Goal: Transaction & Acquisition: Obtain resource

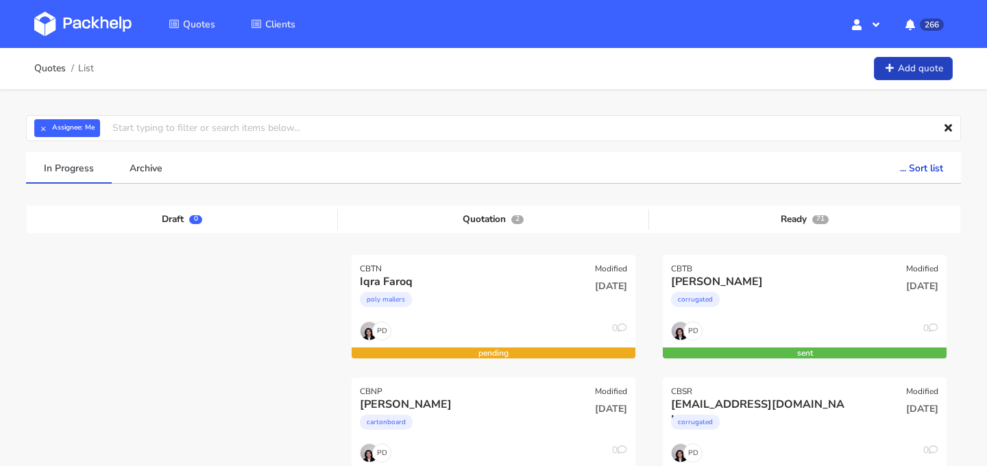
click at [903, 73] on link "Add quote" at bounding box center [913, 69] width 79 height 24
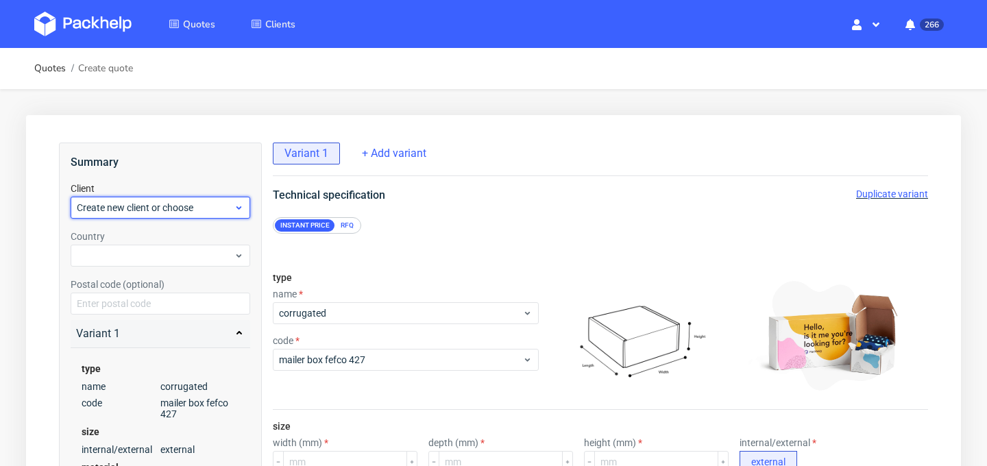
click at [221, 210] on span "Create new client or choose" at bounding box center [155, 208] width 157 height 14
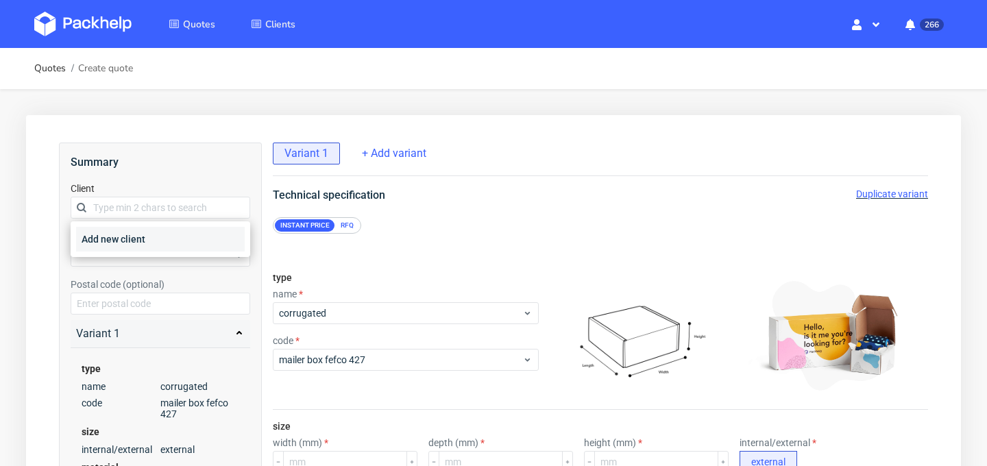
click at [214, 236] on div "Add new client" at bounding box center [160, 239] width 169 height 25
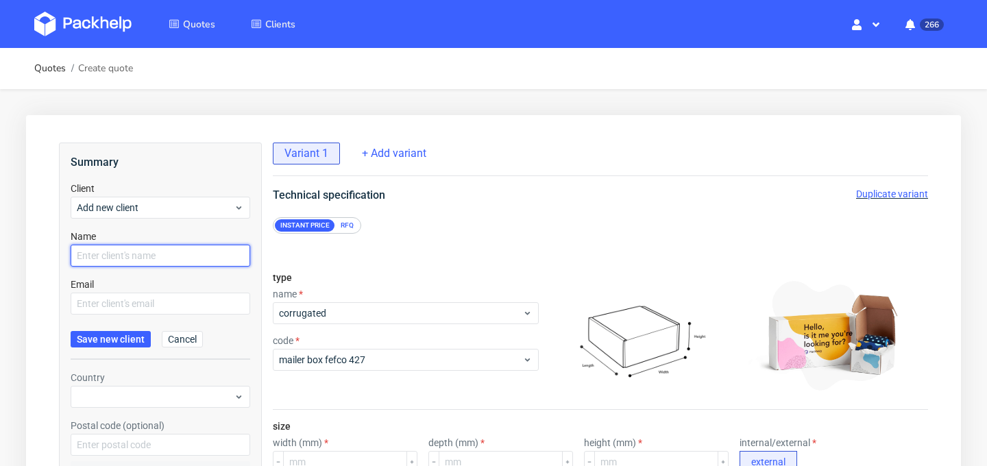
click at [212, 252] on input "text" at bounding box center [161, 256] width 180 height 22
type input "[PERSON_NAME]"
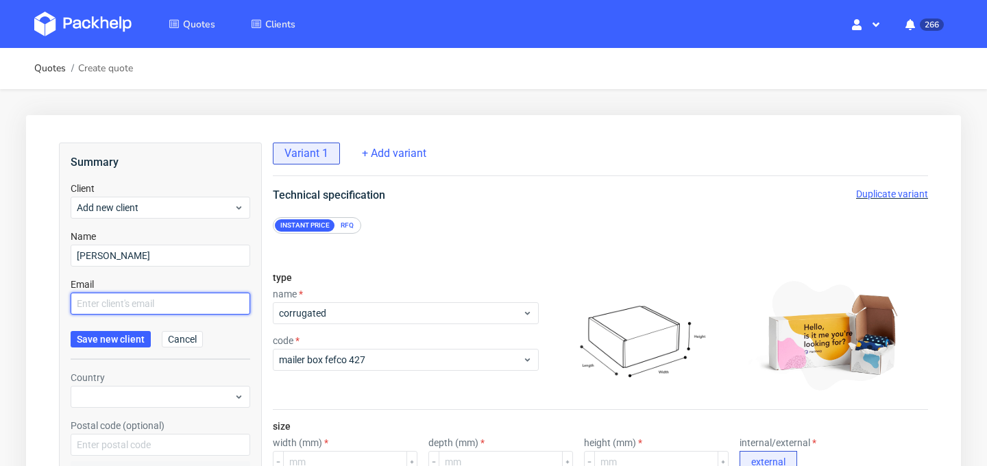
click at [188, 311] on input "text" at bounding box center [161, 304] width 180 height 22
paste input "[EMAIL_ADDRESS][DOMAIN_NAME]"
type input "[EMAIL_ADDRESS][DOMAIN_NAME]"
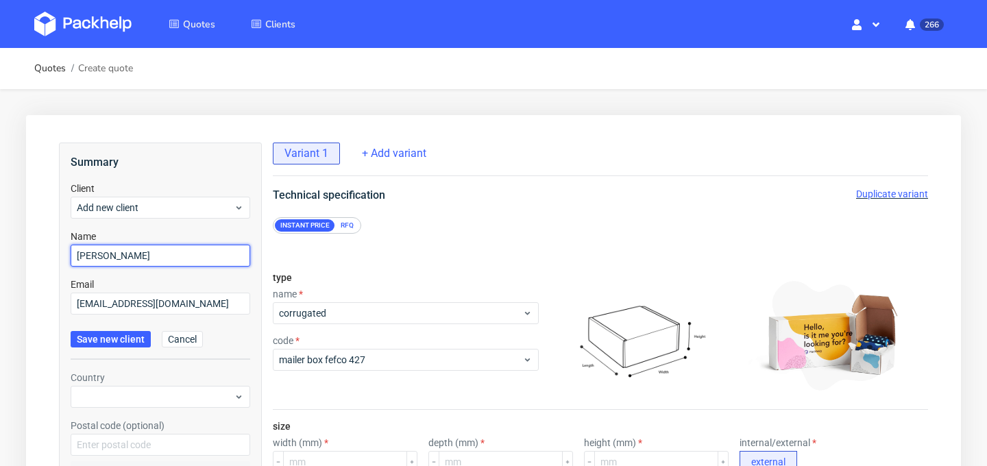
click at [99, 252] on input "[PERSON_NAME]" at bounding box center [161, 256] width 180 height 22
type input "[PERSON_NAME]"
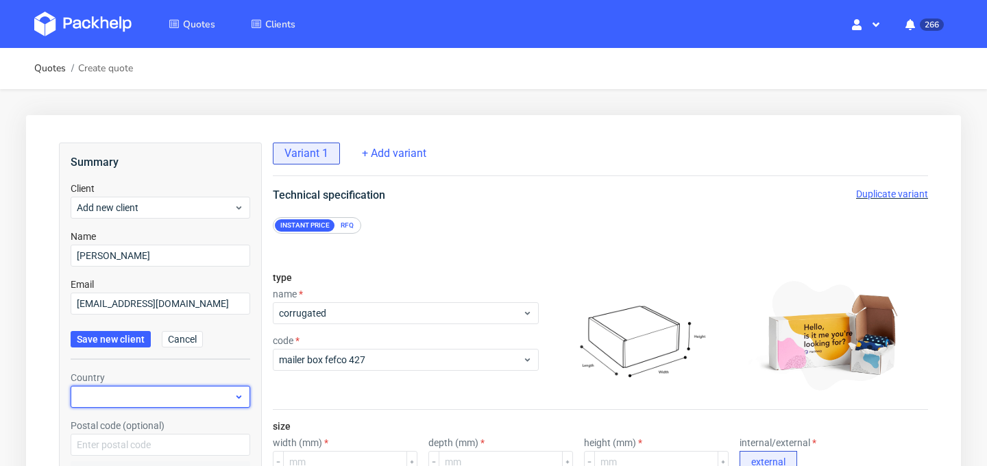
click at [140, 403] on div at bounding box center [161, 397] width 180 height 22
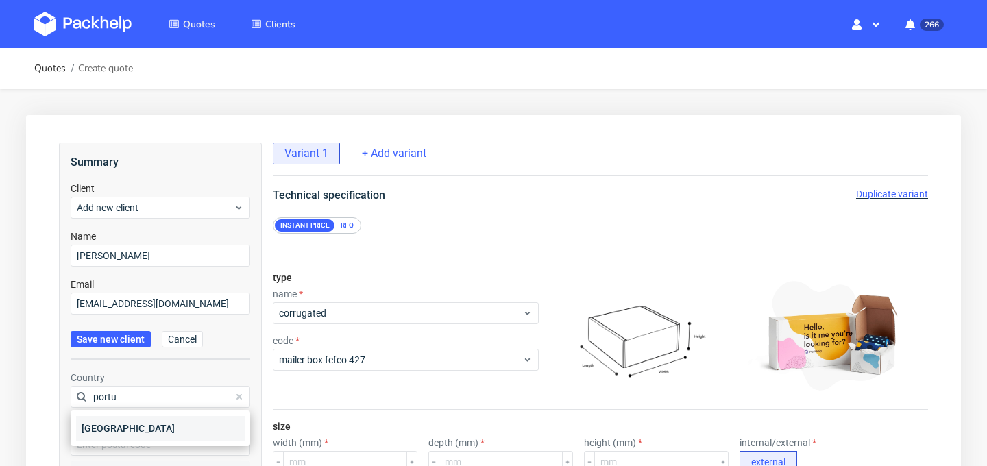
type input "portu"
click at [158, 434] on div "Portugal" at bounding box center [160, 428] width 169 height 25
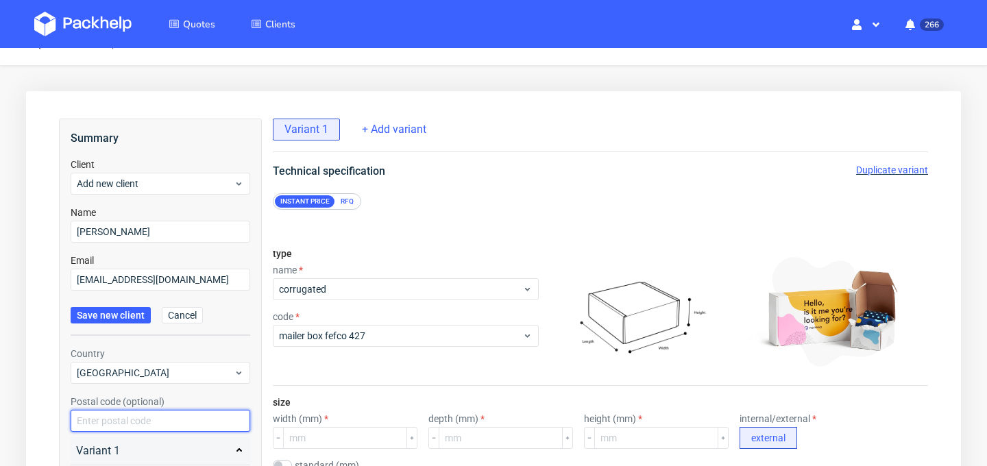
click at [211, 417] on input "text" at bounding box center [161, 421] width 180 height 22
paste input "4835-003"
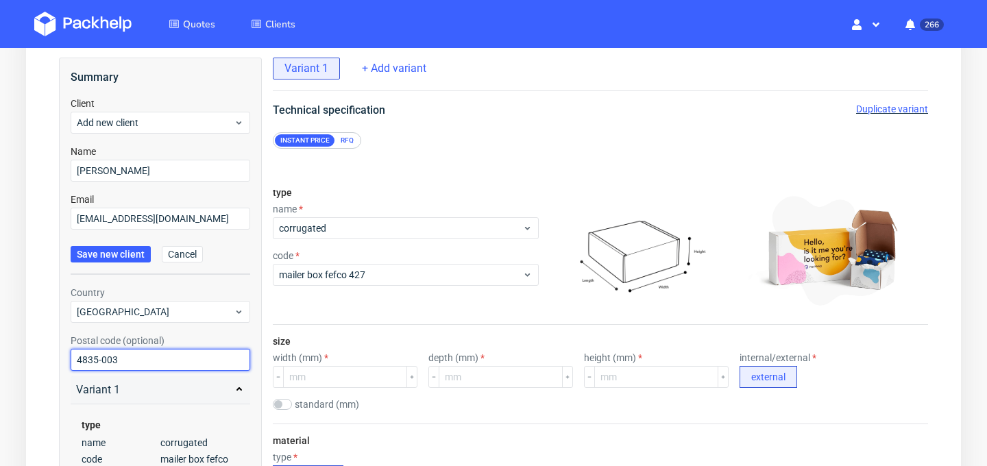
scroll to position [93, 0]
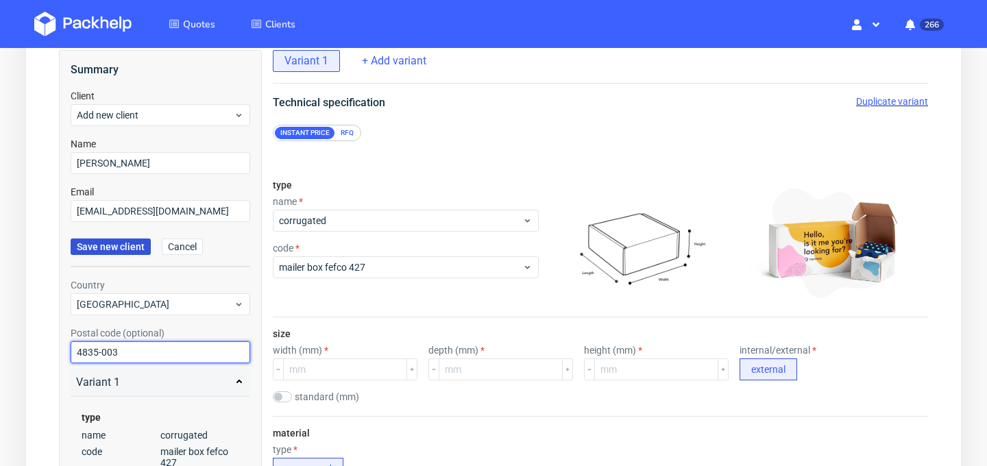
type input "4835-003"
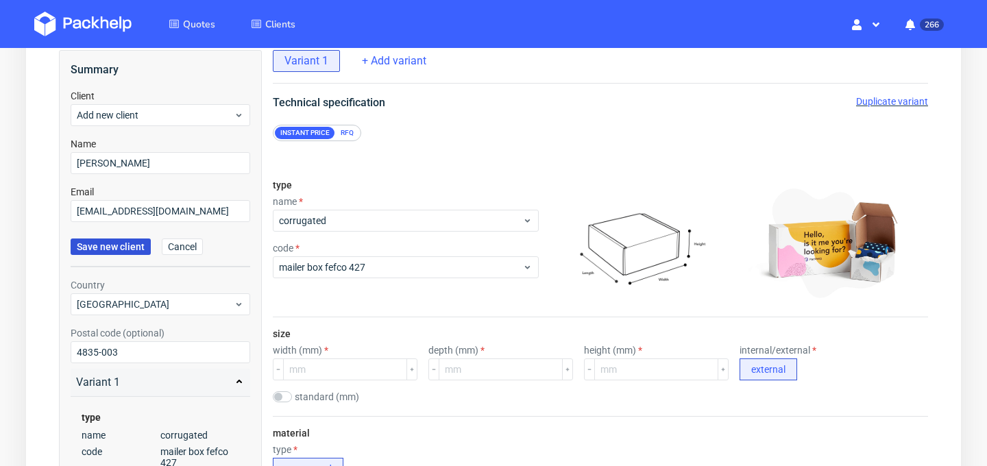
click at [106, 251] on span "Save new client" at bounding box center [111, 247] width 68 height 10
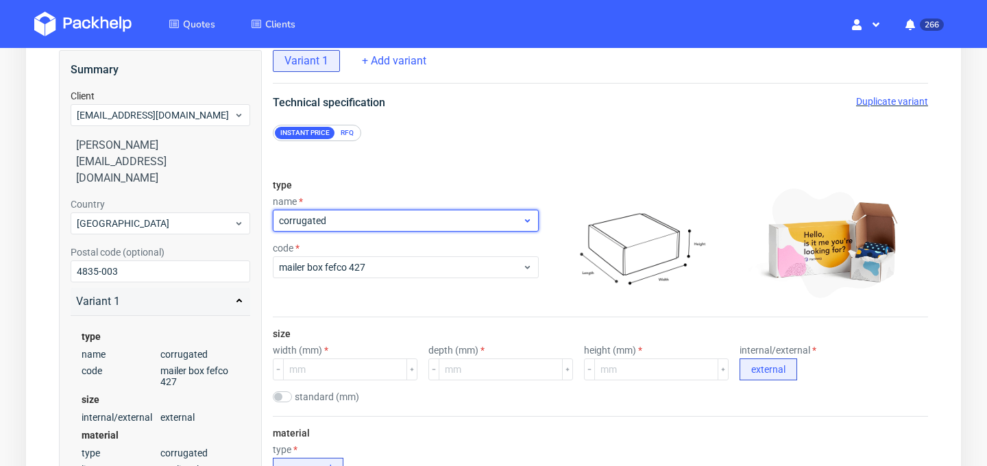
click at [467, 210] on div "corrugated" at bounding box center [406, 221] width 266 height 22
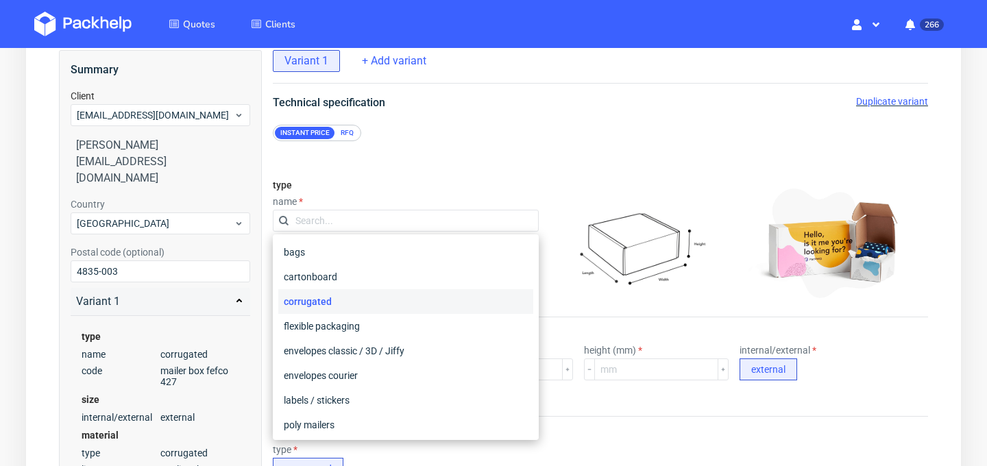
scroll to position [17, 0]
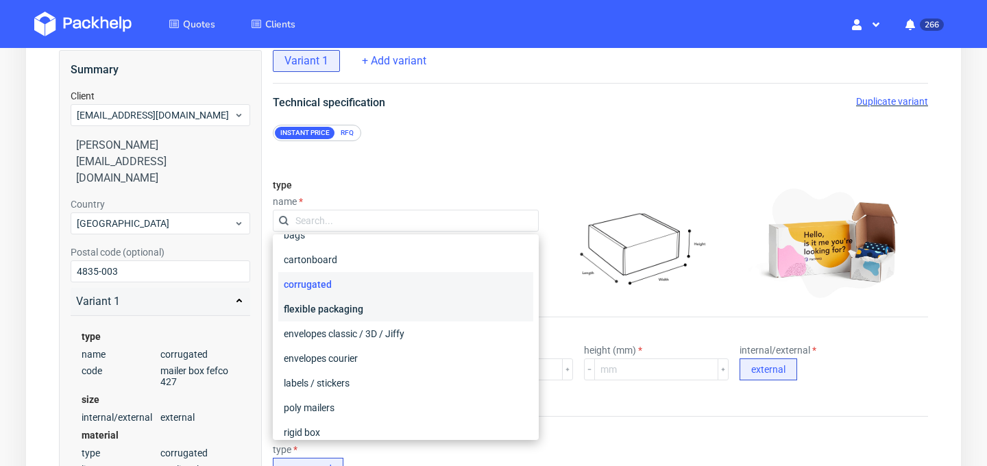
click at [455, 309] on div "flexible packaging" at bounding box center [405, 309] width 255 height 25
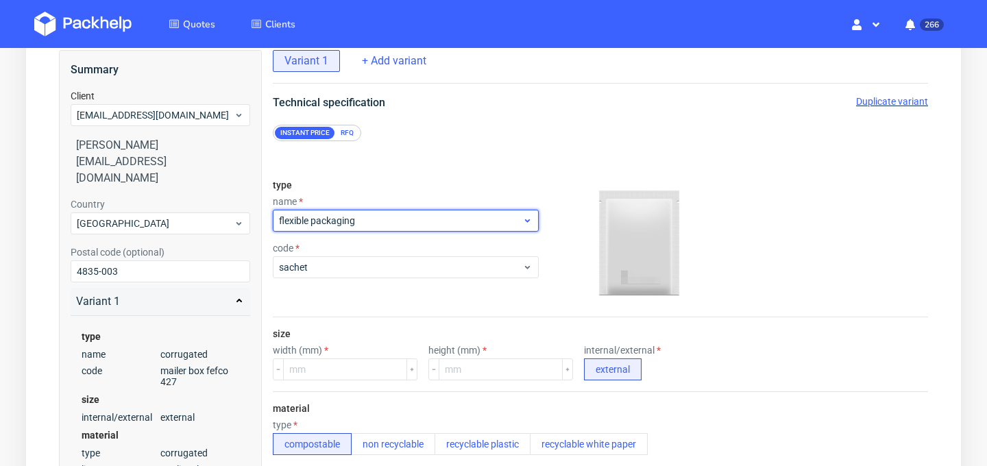
click at [449, 220] on span "flexible packaging" at bounding box center [400, 221] width 243 height 14
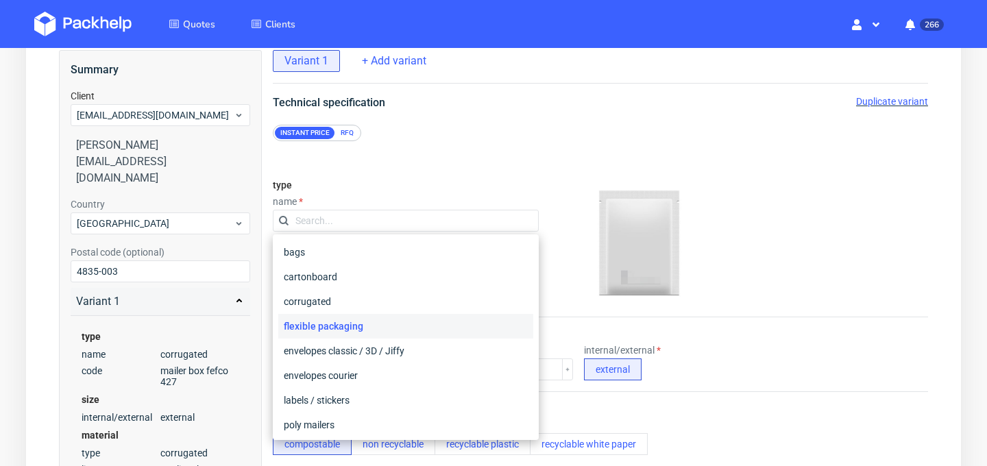
scroll to position [101, 0]
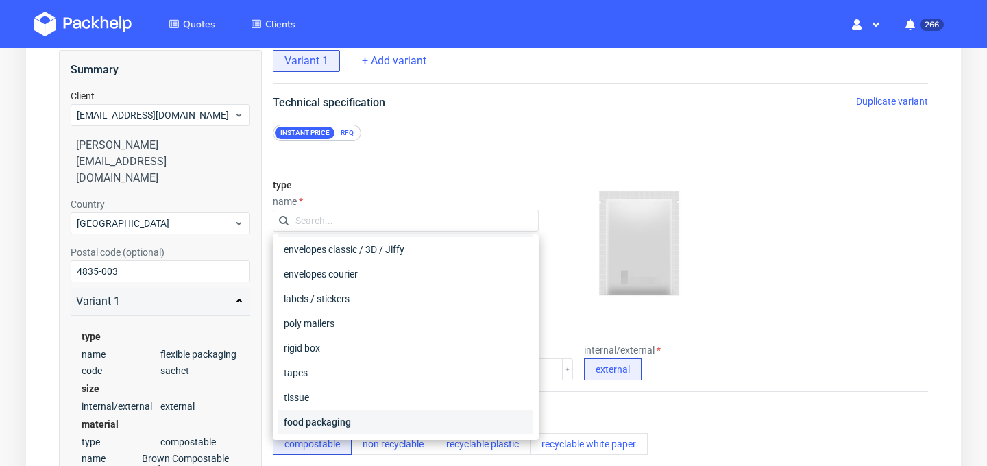
click at [456, 412] on div "food packaging" at bounding box center [405, 422] width 255 height 25
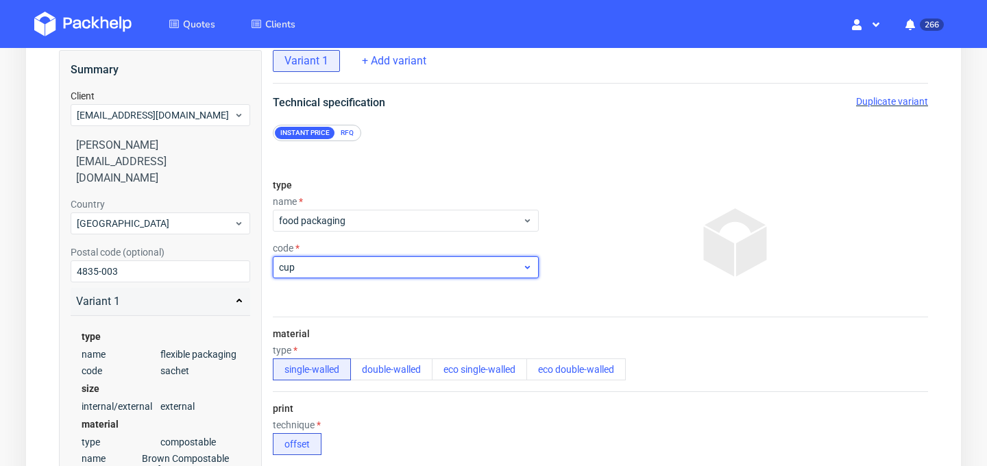
click at [419, 273] on span "cup" at bounding box center [400, 267] width 243 height 14
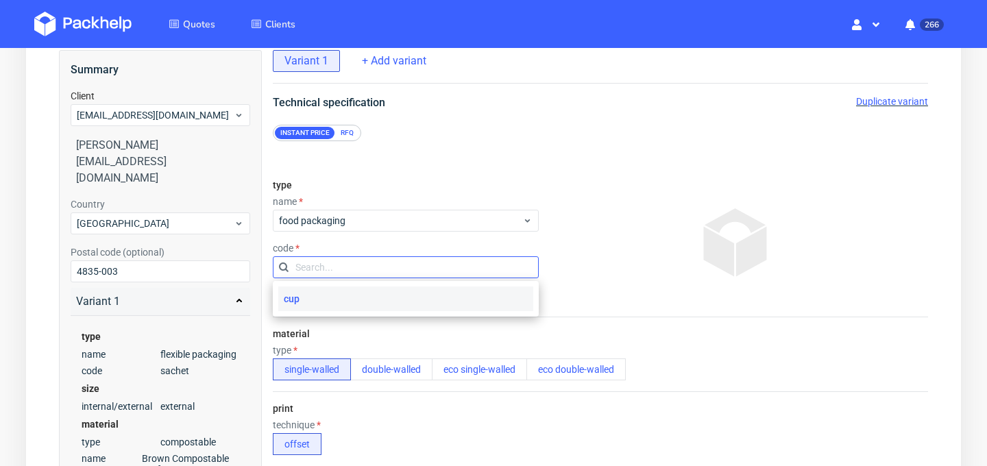
click at [458, 265] on input "text" at bounding box center [406, 267] width 266 height 22
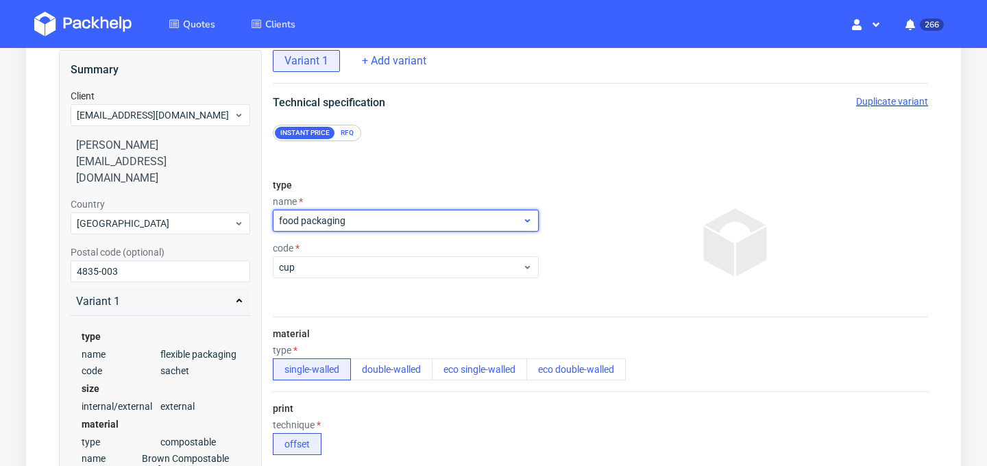
click at [486, 221] on span "food packaging" at bounding box center [400, 221] width 243 height 14
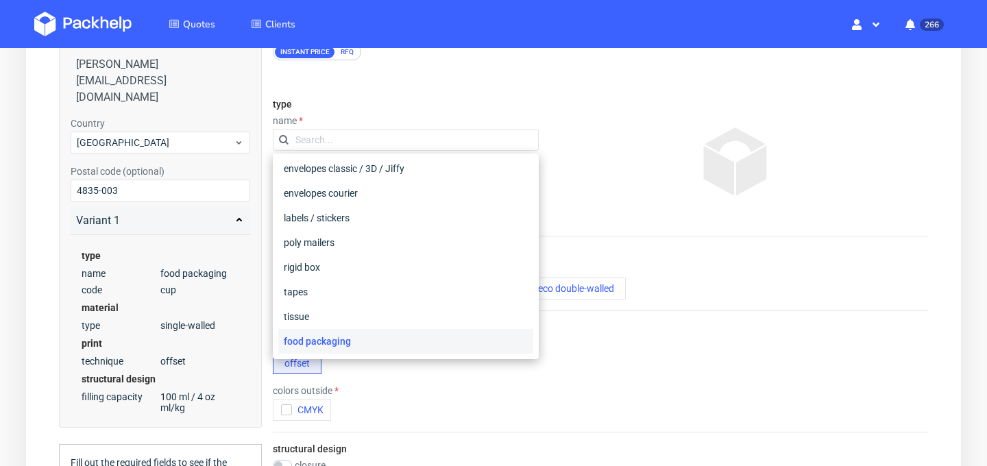
scroll to position [95, 0]
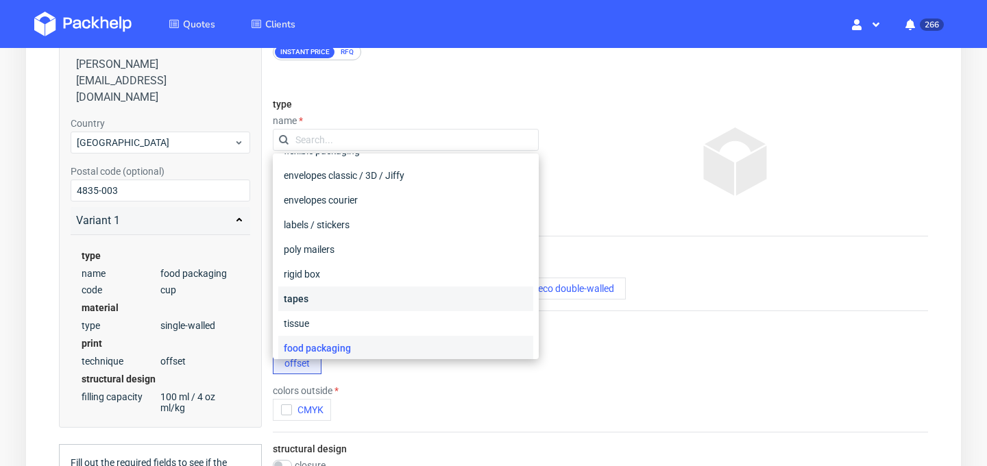
click at [460, 309] on div "tapes" at bounding box center [405, 298] width 255 height 25
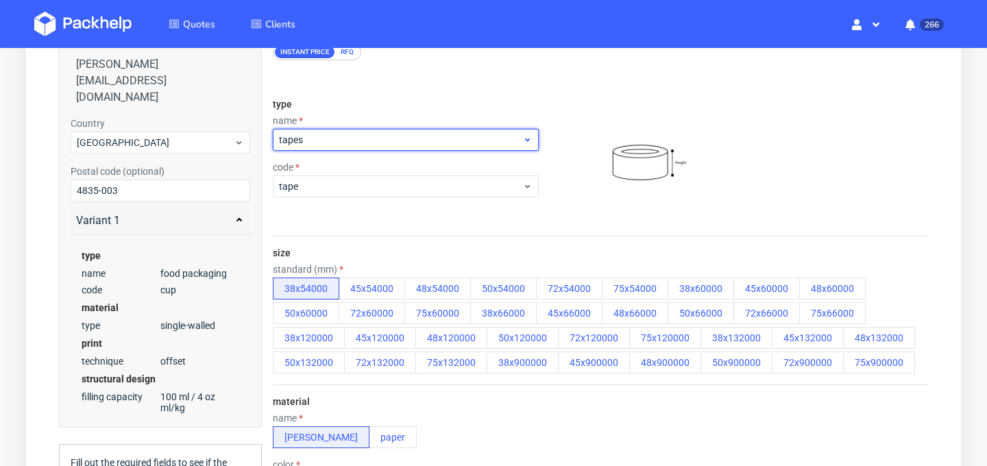
click at [454, 145] on span "tapes" at bounding box center [400, 140] width 243 height 14
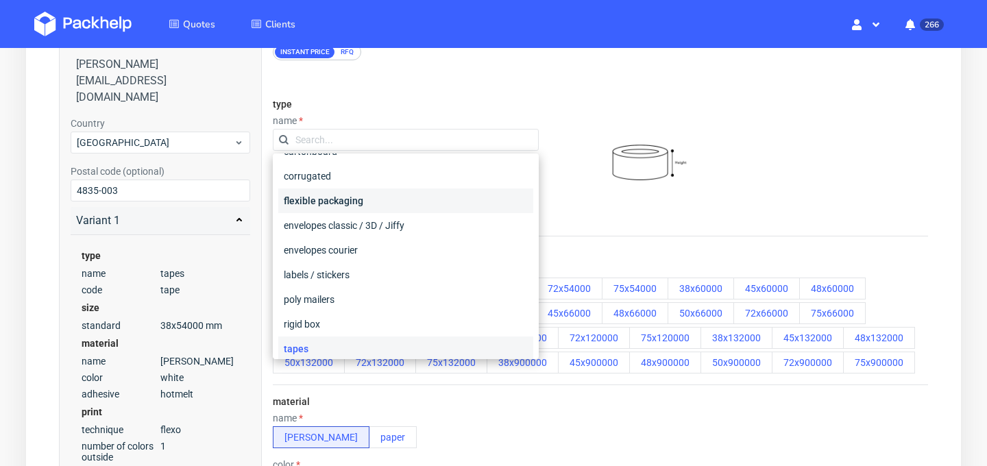
scroll to position [0, 0]
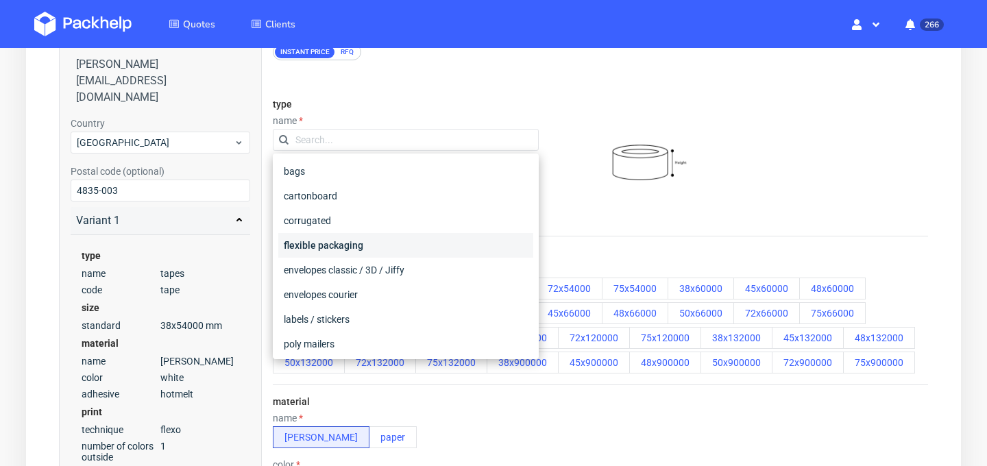
click at [439, 237] on div "flexible packaging" at bounding box center [405, 245] width 255 height 25
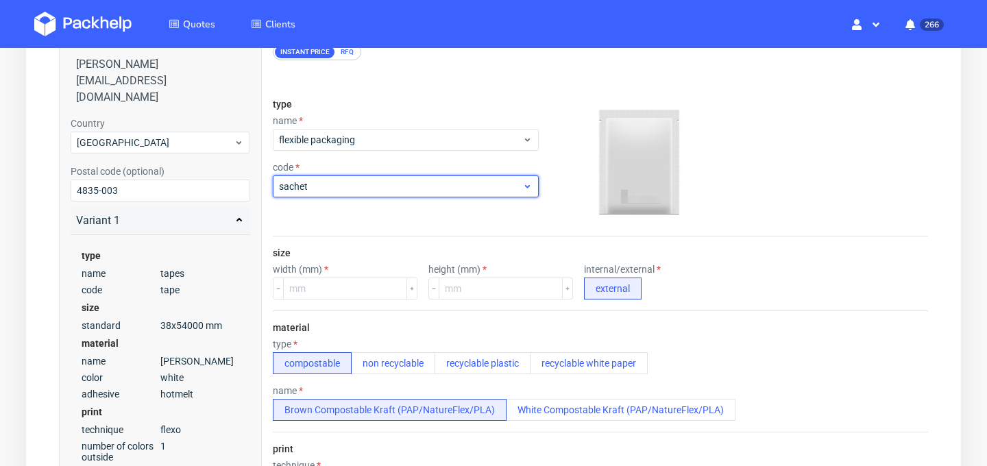
click at [441, 185] on span "sachet" at bounding box center [400, 187] width 243 height 14
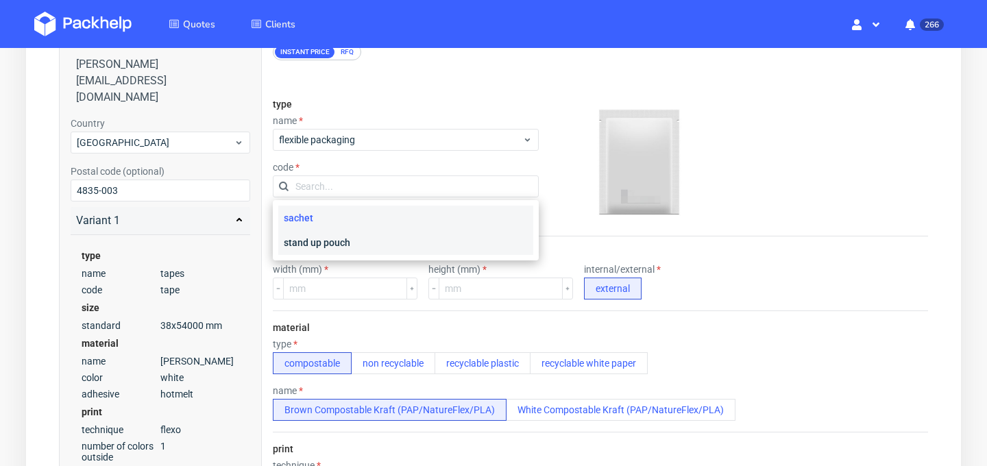
click at [443, 234] on div "stand up pouch" at bounding box center [405, 242] width 255 height 25
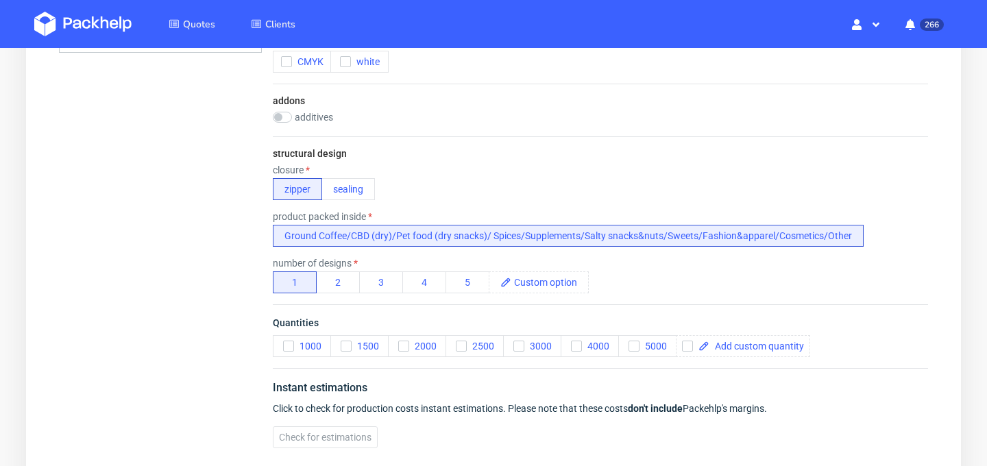
scroll to position [783, 0]
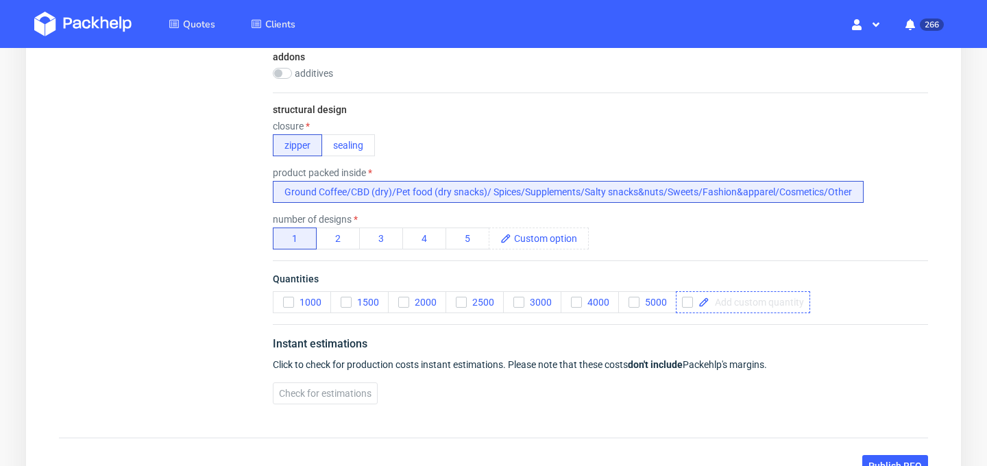
click at [733, 304] on span at bounding box center [756, 302] width 95 height 10
checkbox input "true"
click at [792, 305] on span at bounding box center [817, 302] width 95 height 10
checkbox input "true"
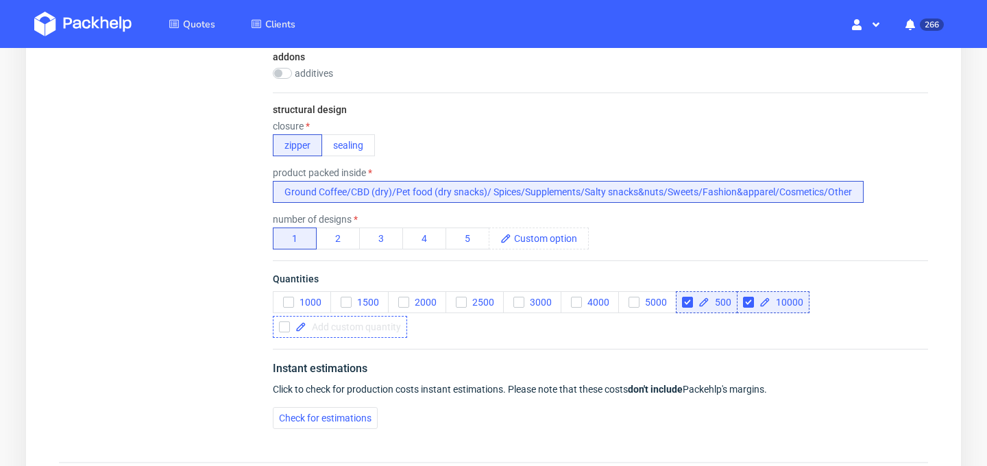
click at [373, 325] on span at bounding box center [353, 327] width 95 height 10
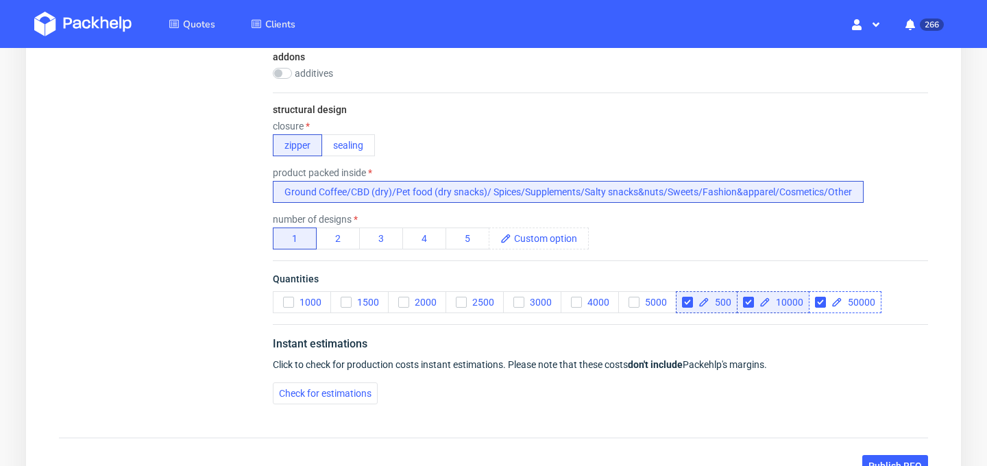
checkbox input "true"
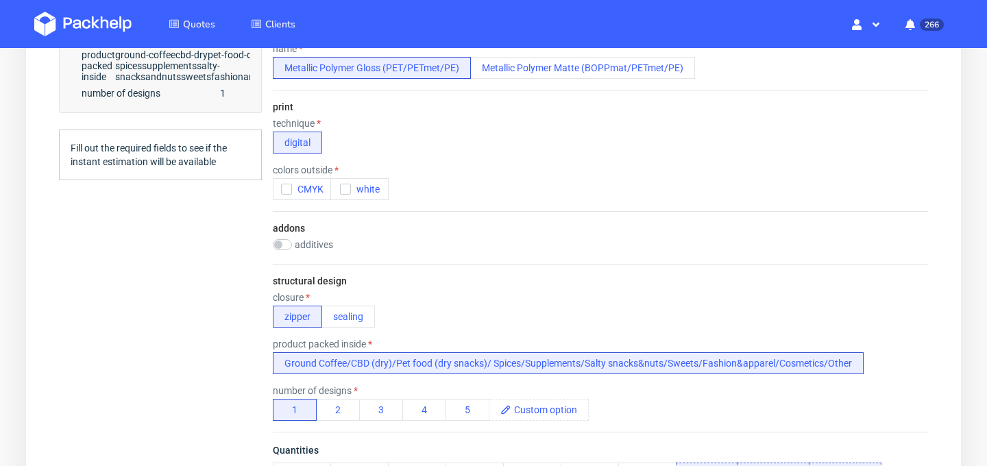
scroll to position [610, 0]
click at [289, 193] on icon "button" at bounding box center [287, 191] width 10 height 10
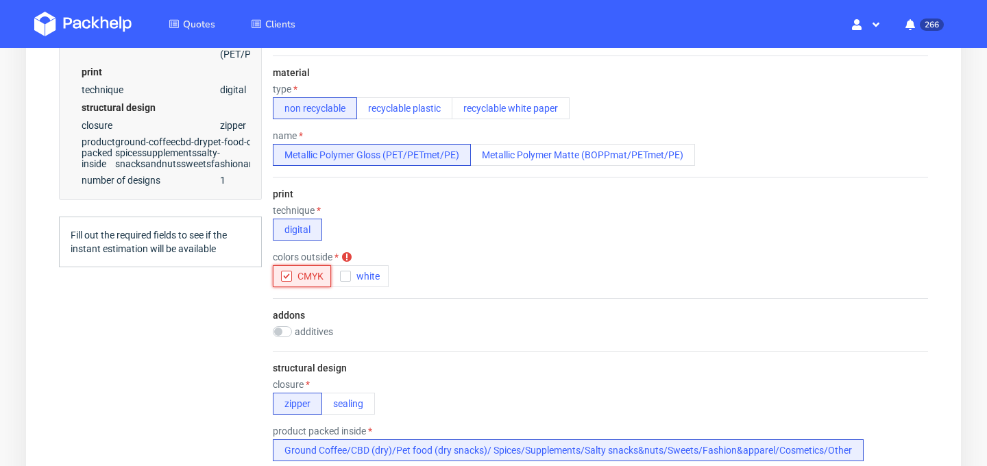
scroll to position [504, 0]
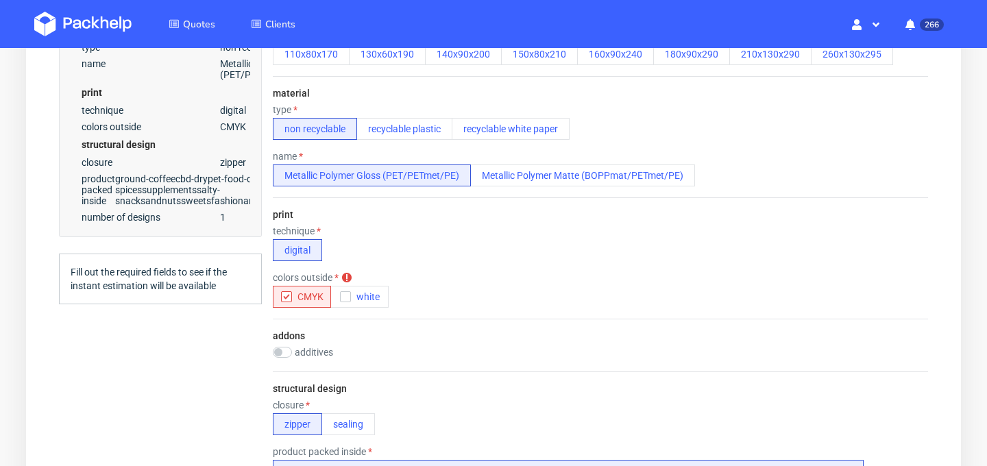
click at [450, 231] on div "technique digital" at bounding box center [600, 243] width 655 height 36
click at [344, 299] on icon "button" at bounding box center [346, 297] width 10 height 10
click at [407, 252] on div "technique digital" at bounding box center [600, 243] width 655 height 36
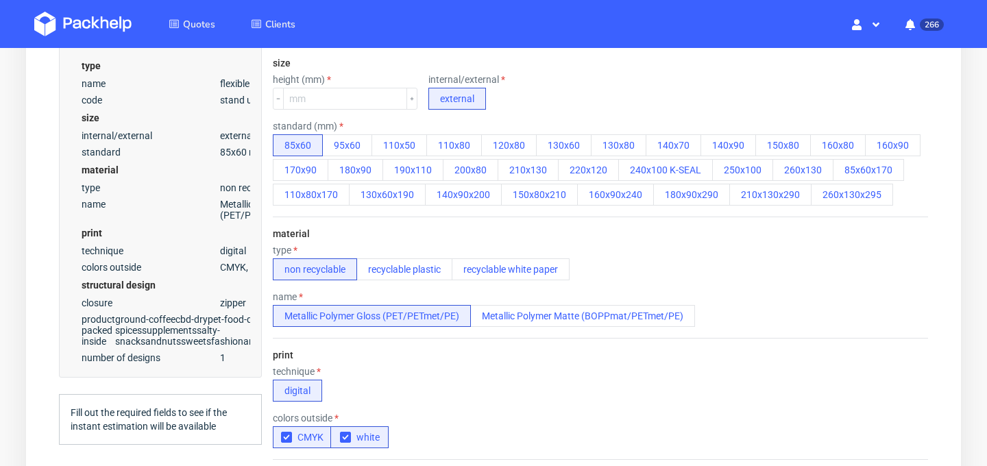
scroll to position [349, 0]
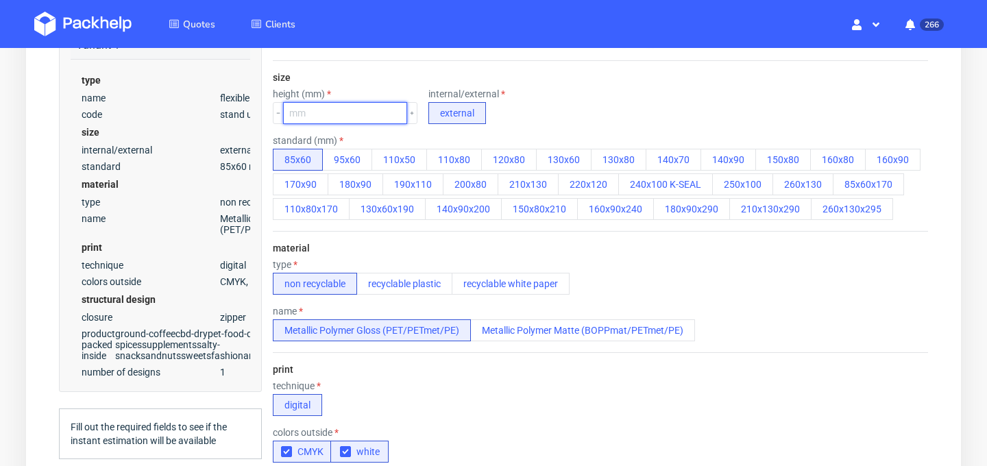
click at [364, 117] on input "number" at bounding box center [345, 113] width 124 height 22
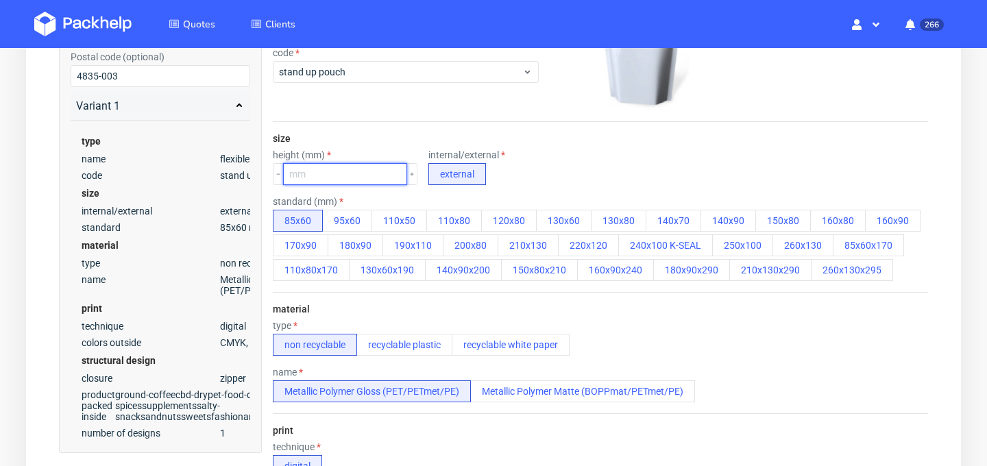
scroll to position [275, 0]
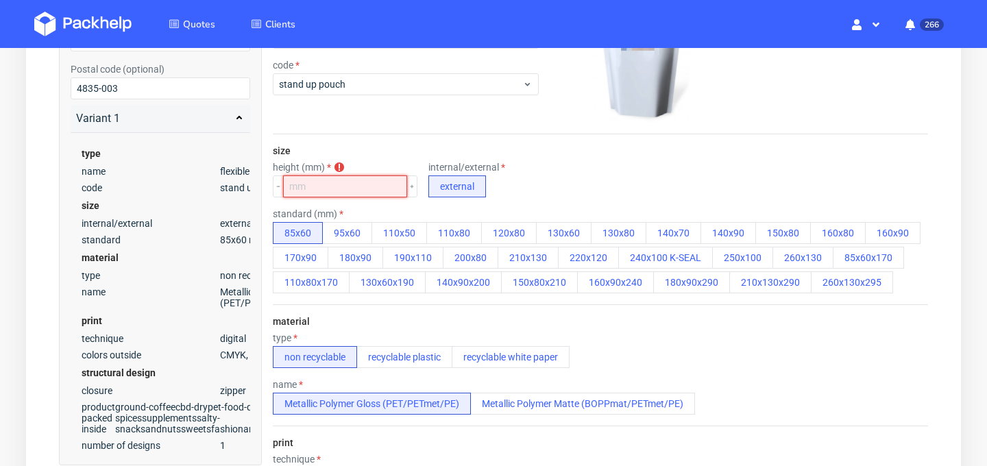
paste input "1602404545"
type input "1602404545"
click at [306, 187] on input "1602404545" at bounding box center [345, 186] width 124 height 22
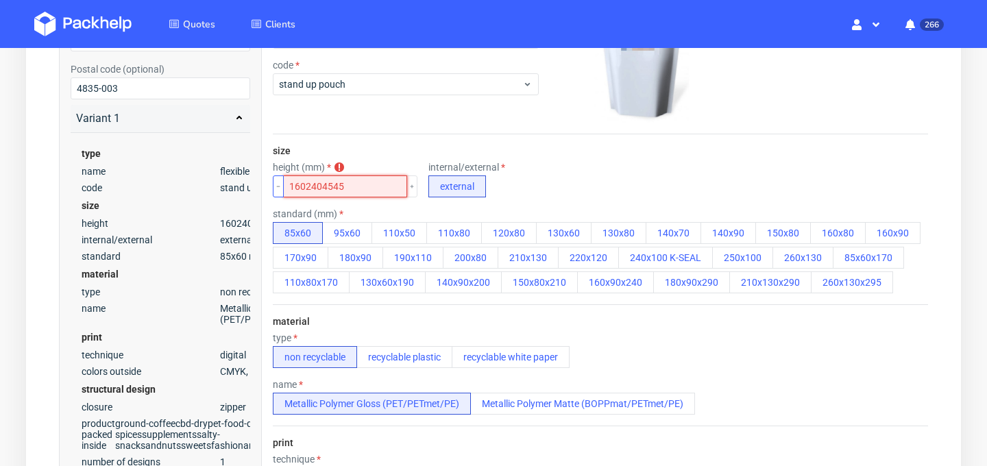
drag, startPoint x: 360, startPoint y: 184, endPoint x: 275, endPoint y: 182, distance: 85.0
click at [277, 184] on div "1602404545" at bounding box center [345, 186] width 145 height 22
click at [362, 147] on div "size height (mm) height is required internal/external external standard (mm) 85…" at bounding box center [600, 219] width 655 height 170
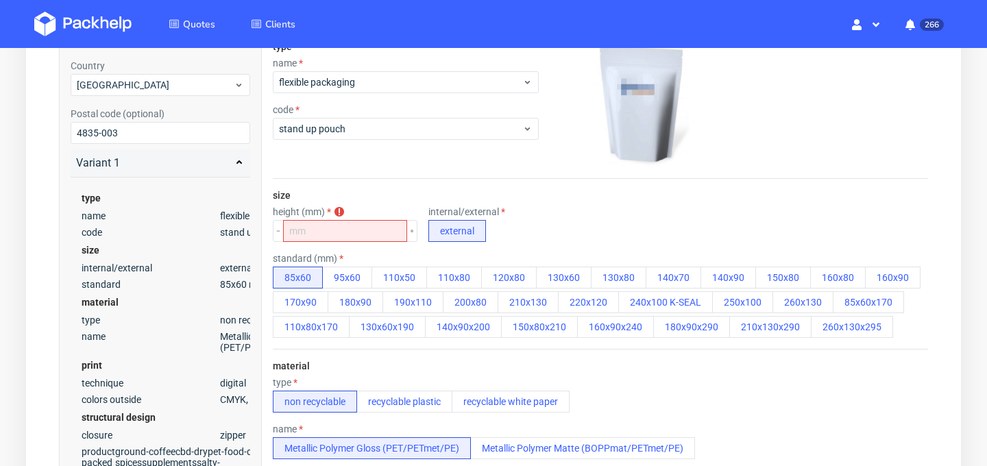
scroll to position [233, 0]
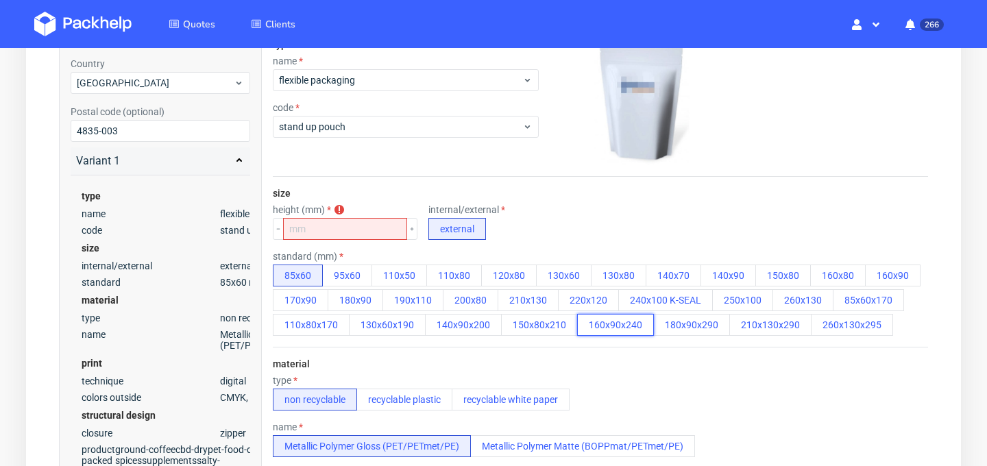
click at [595, 331] on button "160x90x240" at bounding box center [615, 325] width 77 height 22
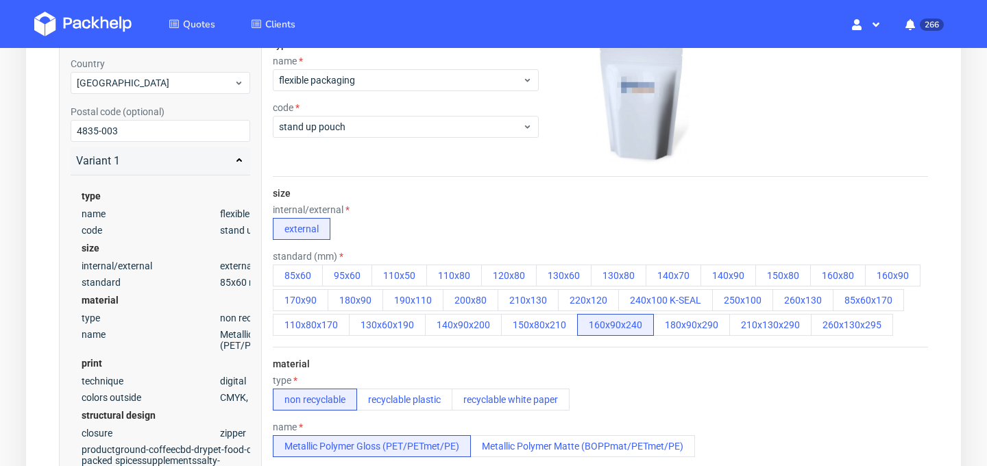
click at [544, 362] on div "material type non recyclable recyclable plastic recyclable white paper name Met…" at bounding box center [600, 407] width 655 height 121
click at [568, 236] on div "internal/external external" at bounding box center [600, 222] width 655 height 36
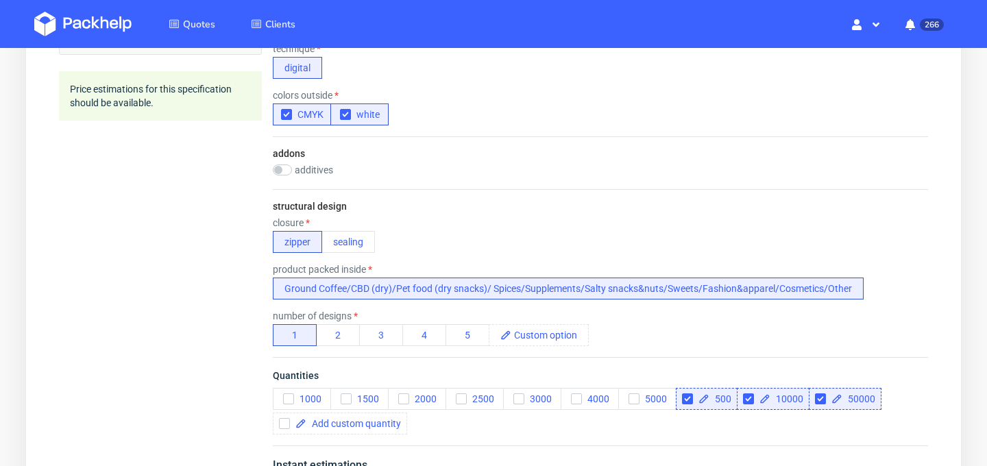
scroll to position [796, 0]
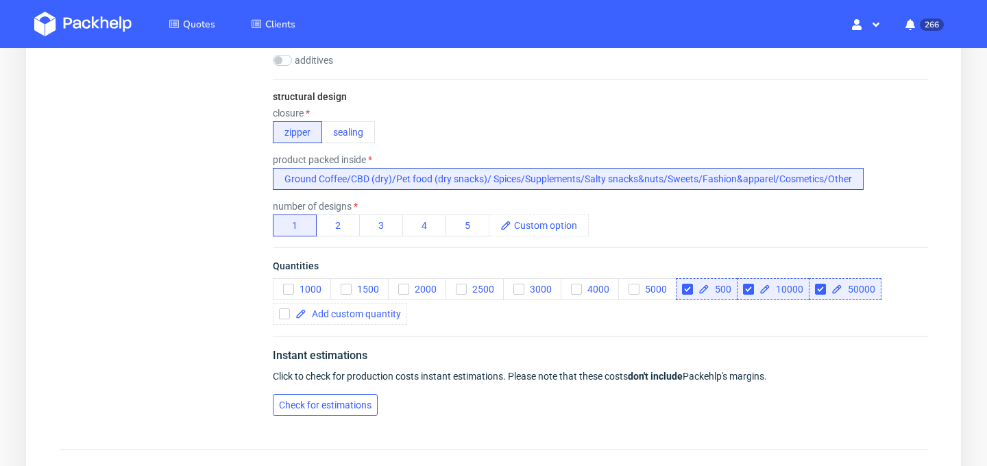
click at [349, 407] on span "Check for estimations" at bounding box center [325, 405] width 93 height 10
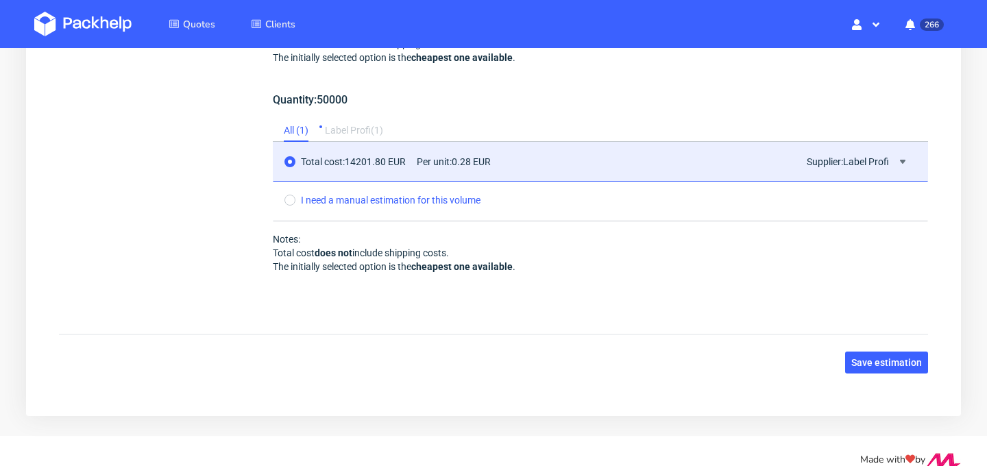
scroll to position [1659, 0]
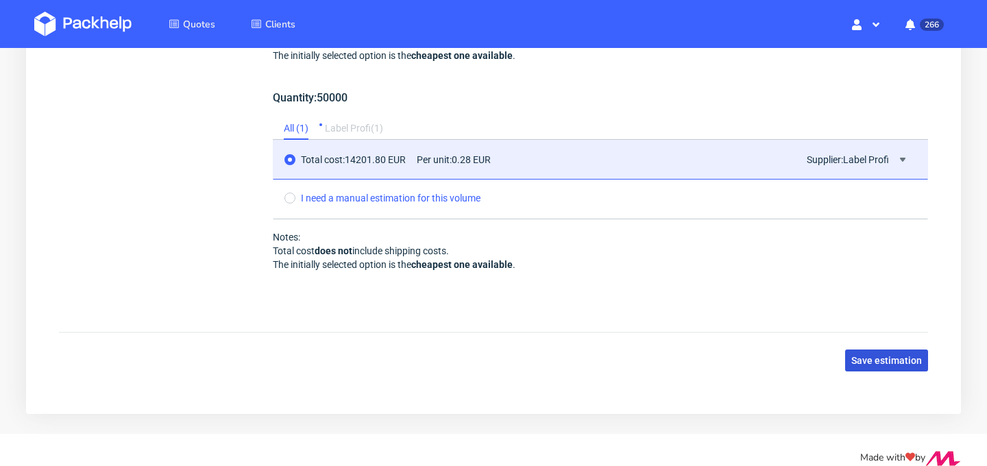
click at [872, 356] on span "Save estimation" at bounding box center [886, 361] width 71 height 10
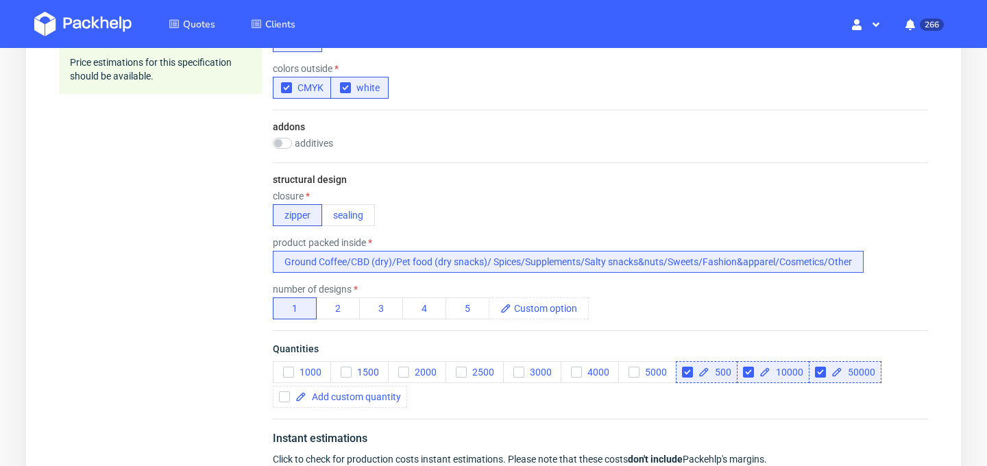
scroll to position [639, 0]
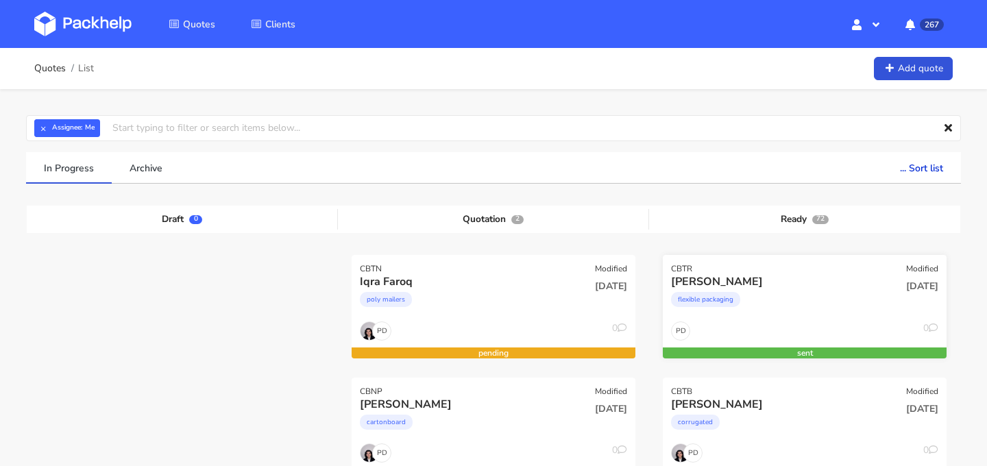
click at [787, 286] on div "[PERSON_NAME]" at bounding box center [762, 281] width 182 height 15
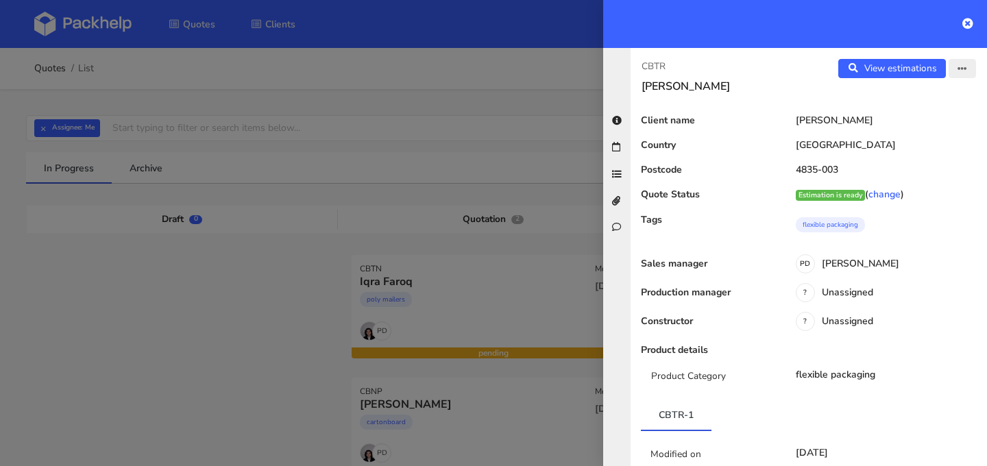
click at [967, 74] on button "button" at bounding box center [961, 68] width 27 height 19
click at [932, 117] on link "Edit quote" at bounding box center [917, 122] width 121 height 23
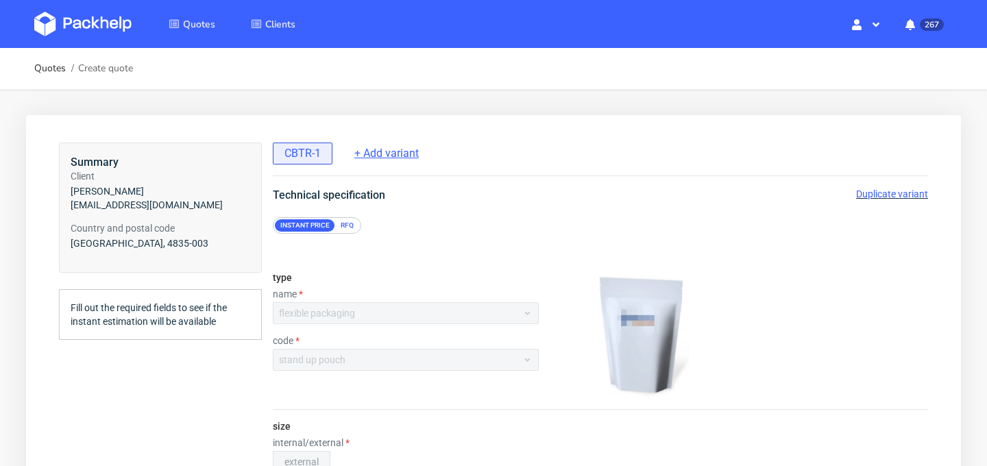
click at [391, 156] on span "+ Add variant" at bounding box center [386, 153] width 64 height 15
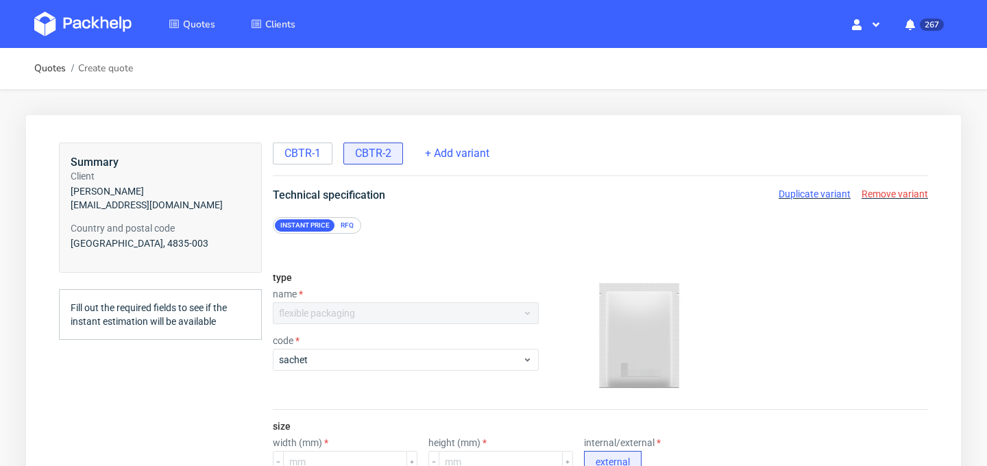
click at [911, 195] on span "Remove variant" at bounding box center [894, 193] width 66 height 11
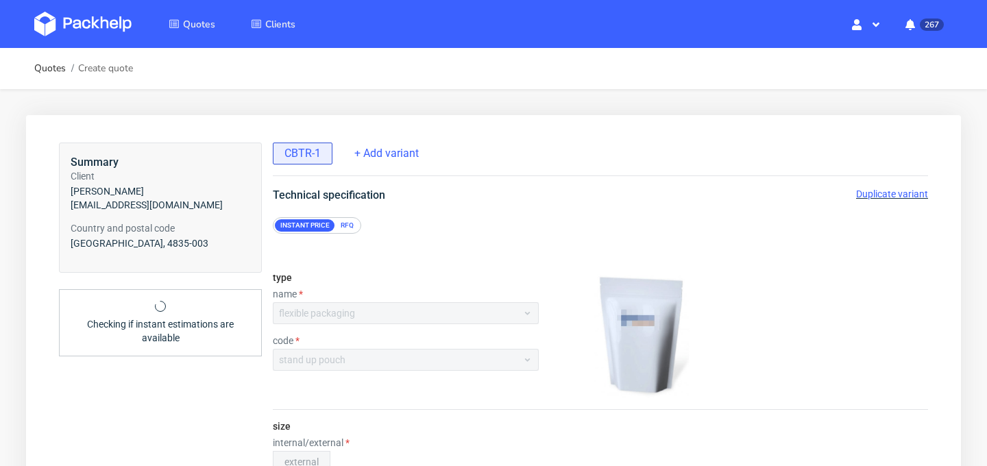
click at [885, 198] on span "Duplicate variant" at bounding box center [892, 193] width 72 height 11
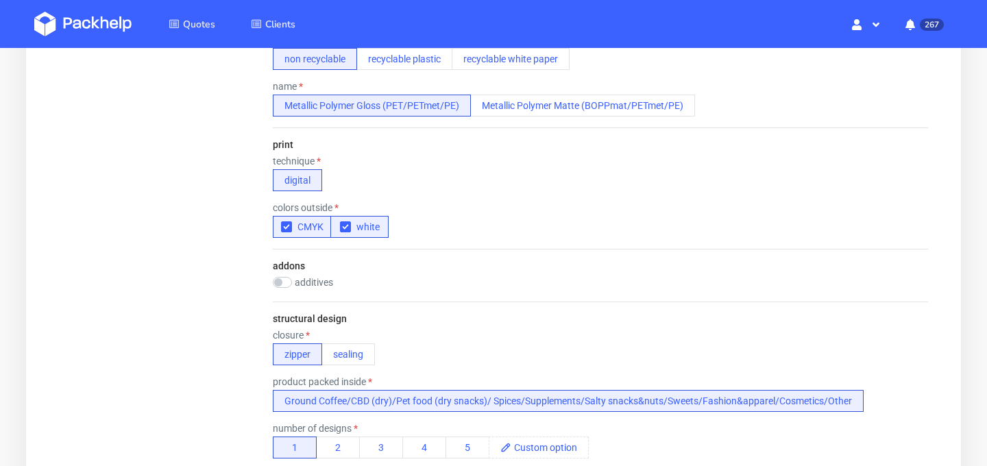
scroll to position [592, 0]
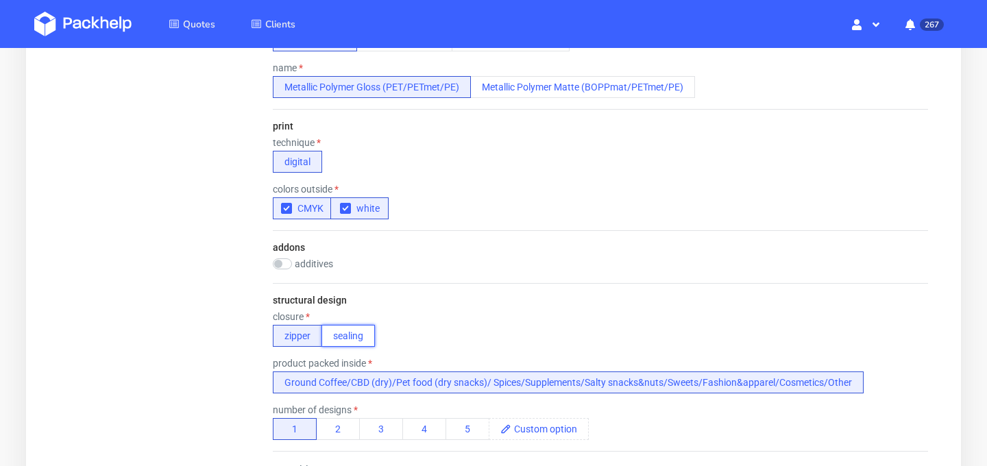
click at [354, 336] on button "sealing" at bounding box center [347, 336] width 53 height 22
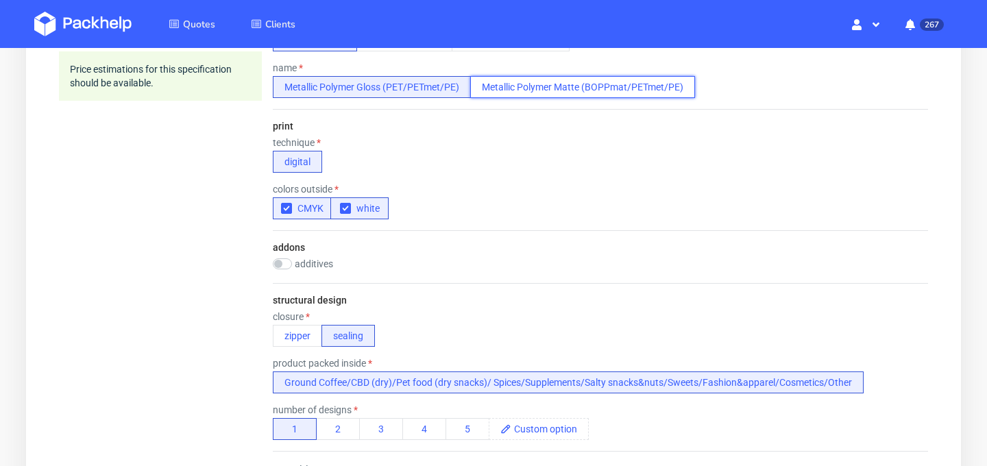
click at [600, 89] on button "Metallic Polymer Matte (BOPPmat/PETmet/PE)" at bounding box center [582, 87] width 225 height 22
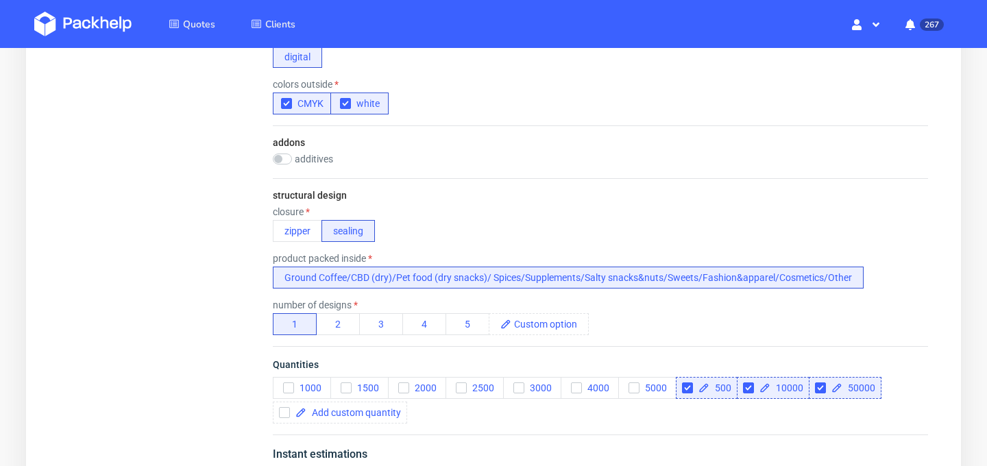
scroll to position [771, 0]
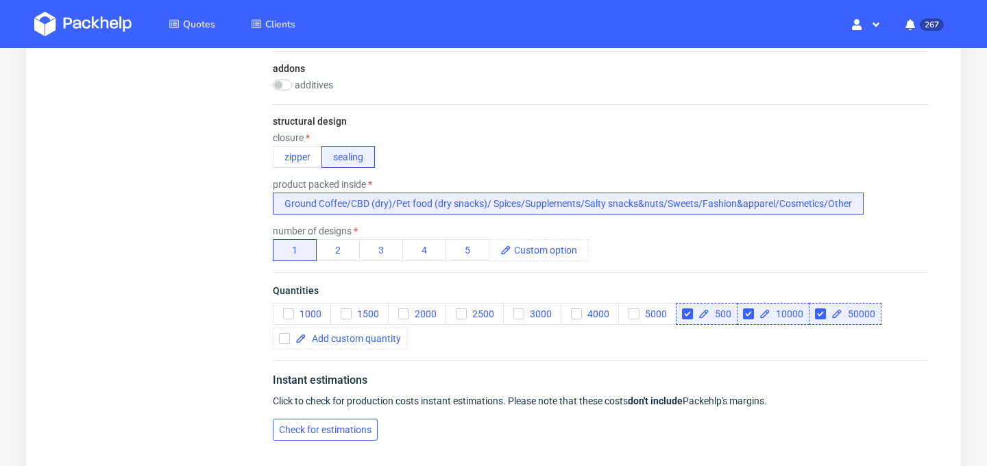
click at [339, 428] on span "Check for estimations" at bounding box center [325, 430] width 93 height 10
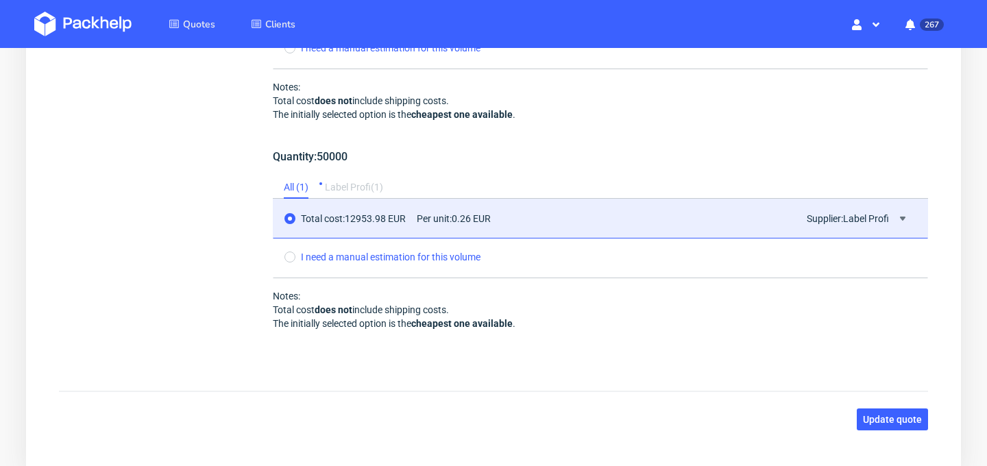
scroll to position [1608, 0]
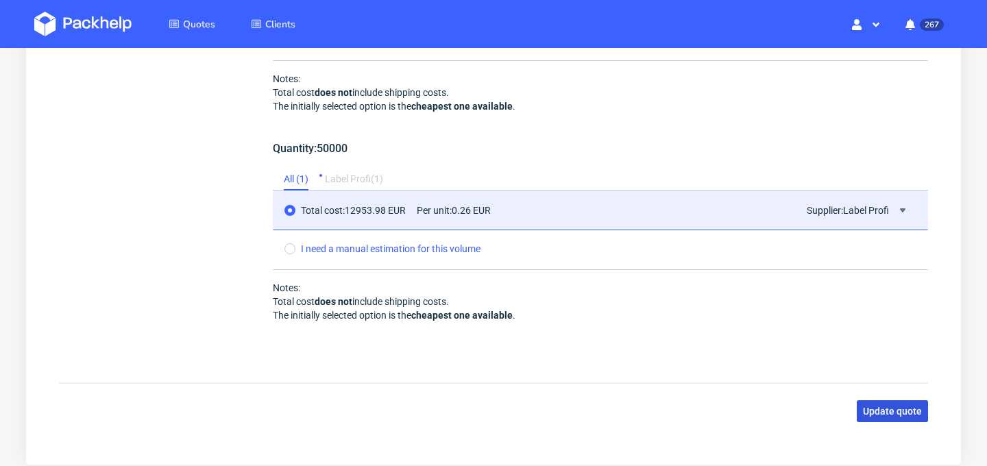
click at [908, 415] on span "Update quote" at bounding box center [892, 411] width 59 height 10
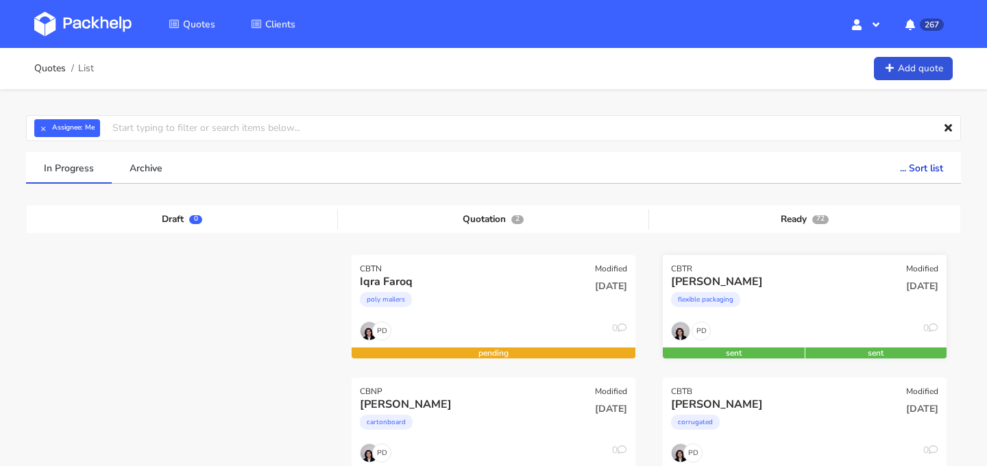
click at [740, 300] on div "flexible packaging" at bounding box center [705, 299] width 69 height 15
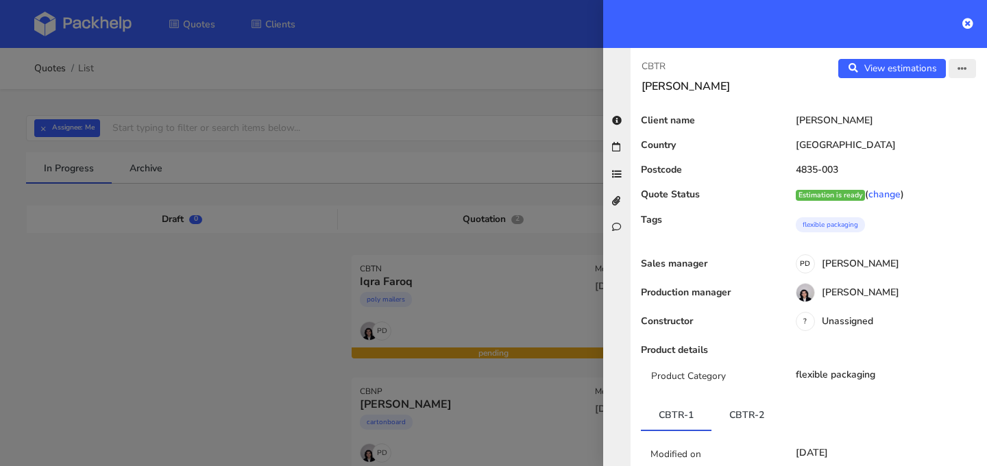
click at [958, 66] on icon "button" at bounding box center [962, 69] width 10 height 10
click at [924, 123] on link "Edit quote" at bounding box center [917, 122] width 121 height 23
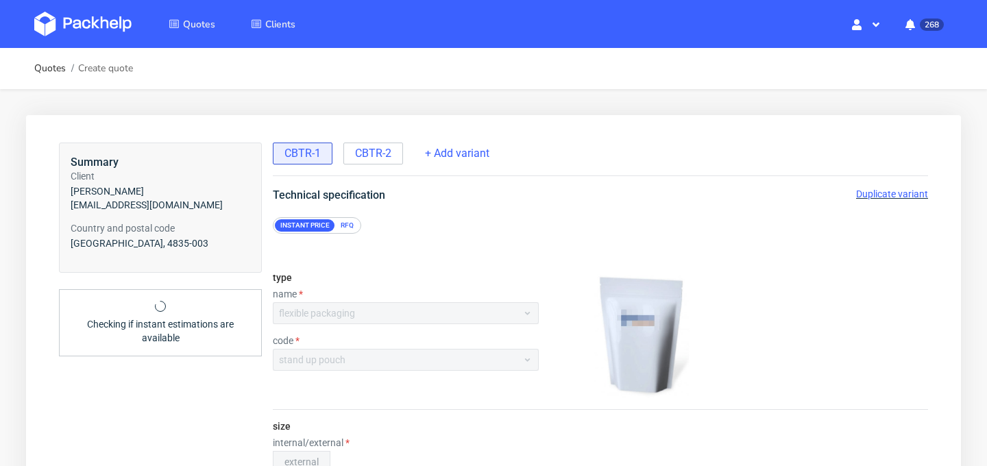
click at [909, 199] on div "Duplicate variant" at bounding box center [892, 194] width 72 height 14
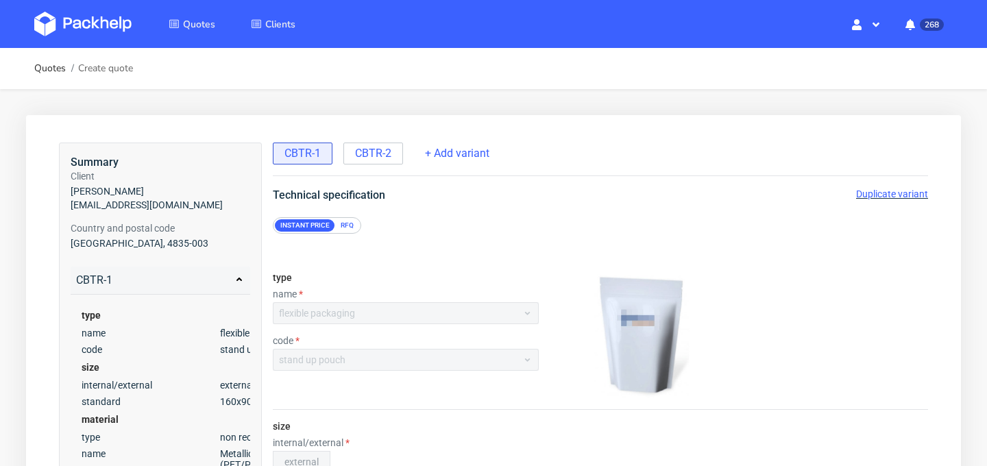
click at [893, 195] on span "Duplicate variant" at bounding box center [892, 193] width 72 height 11
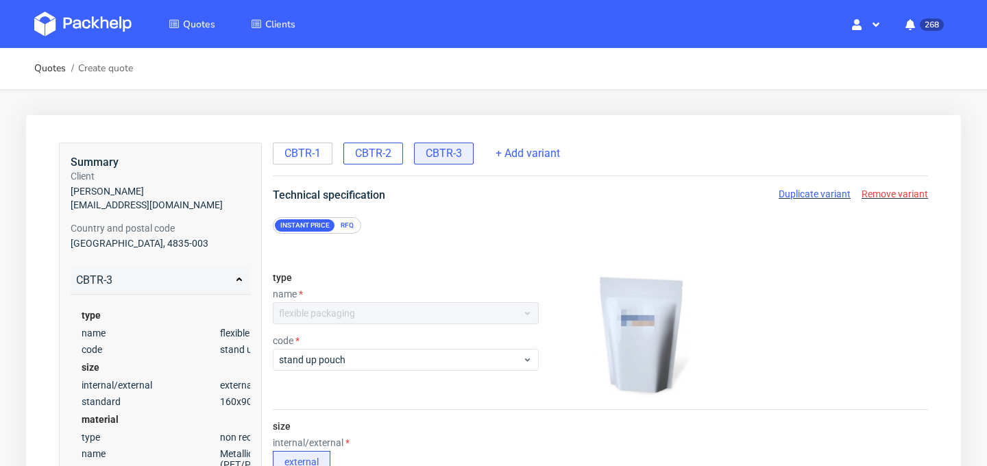
click at [382, 156] on span "CBTR-2" at bounding box center [373, 153] width 36 height 15
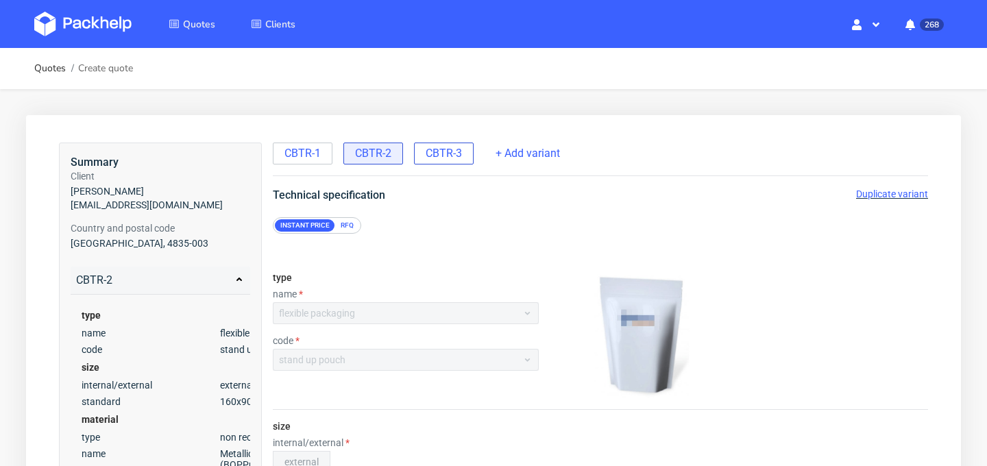
click at [438, 157] on span "CBTR-3" at bounding box center [444, 153] width 36 height 15
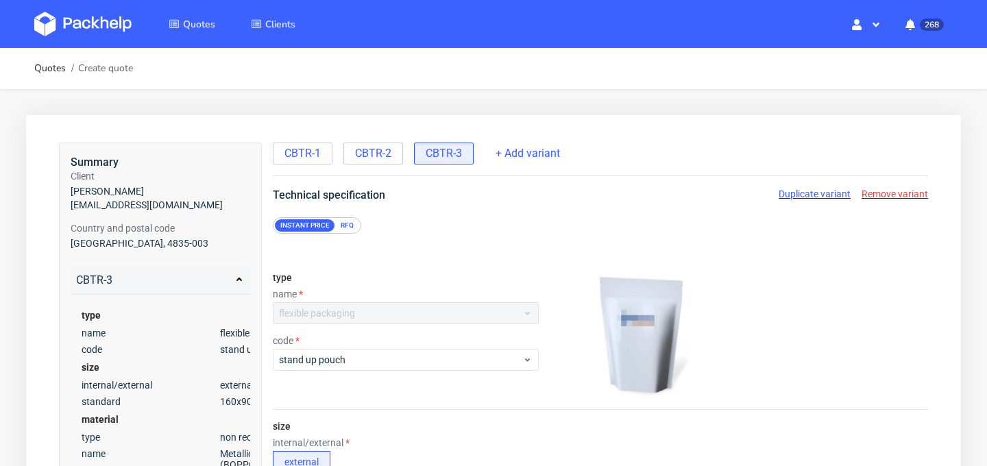
click at [895, 195] on span "Remove variant" at bounding box center [894, 193] width 66 height 11
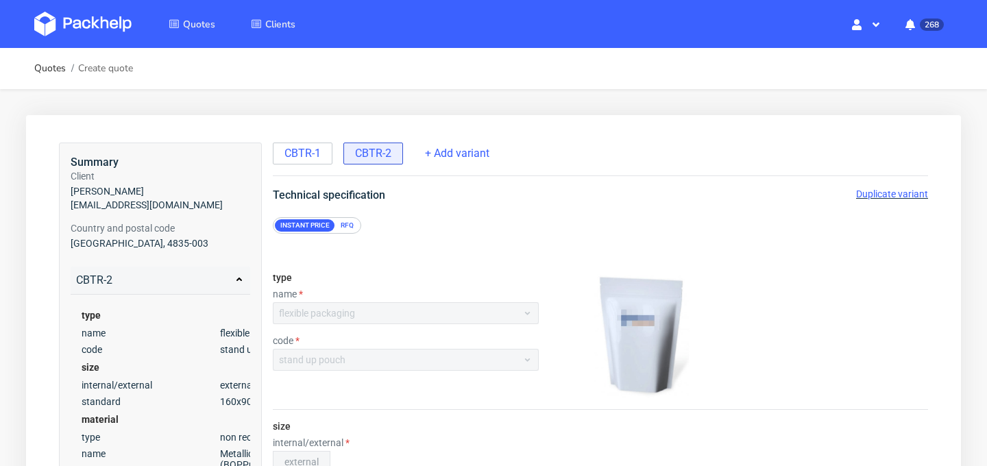
click at [902, 195] on span "Duplicate variant" at bounding box center [892, 193] width 72 height 11
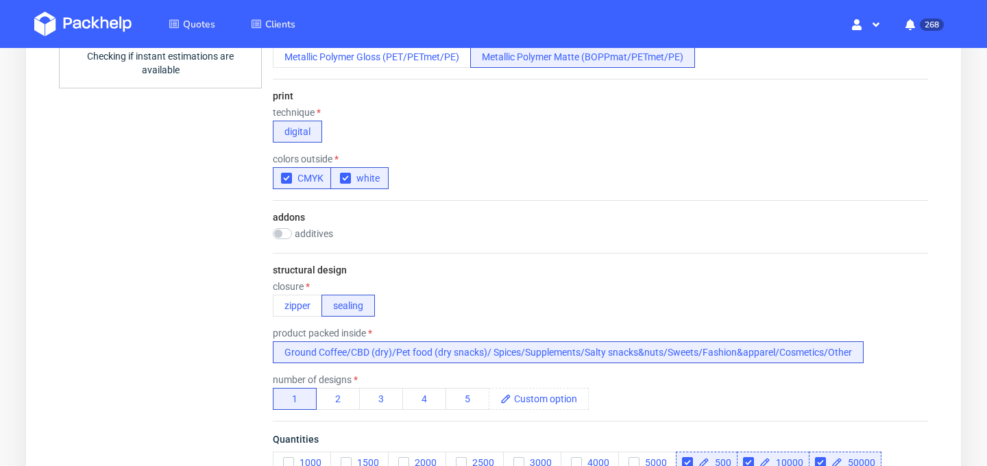
scroll to position [541, 0]
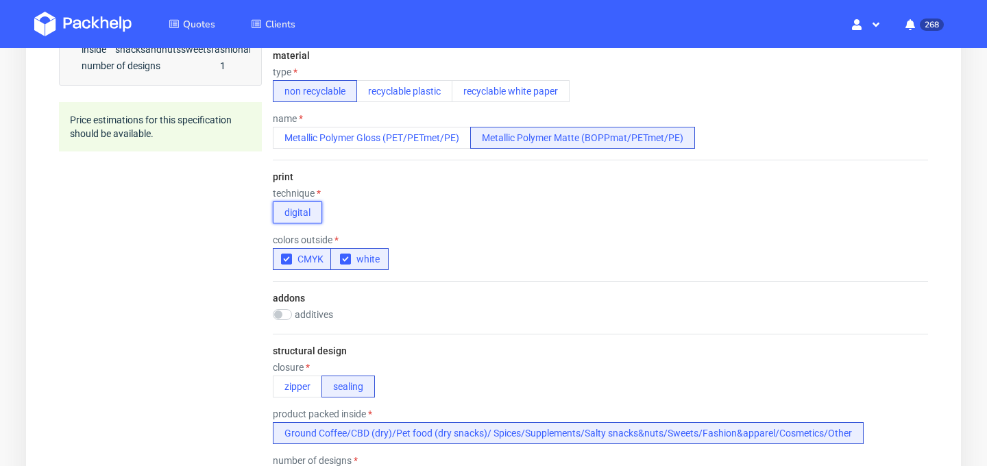
click at [304, 209] on button "digital" at bounding box center [297, 212] width 49 height 22
click at [345, 254] on icon "button" at bounding box center [346, 259] width 10 height 10
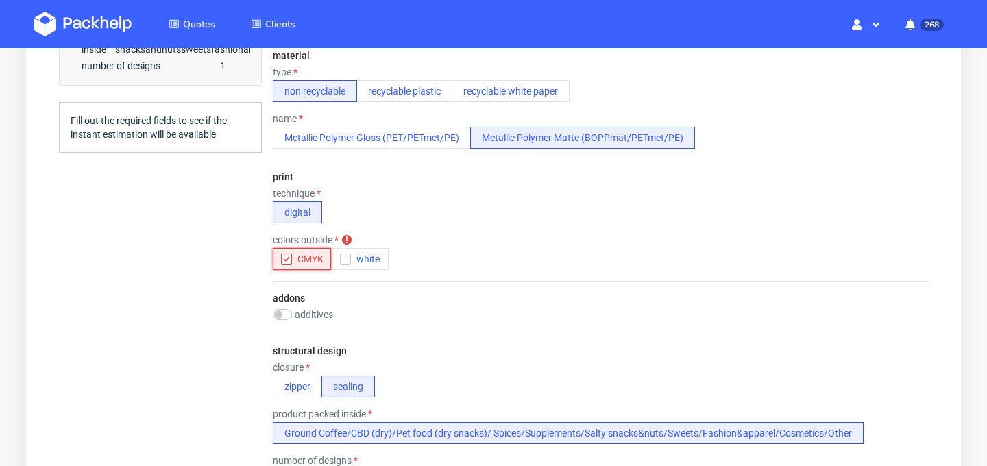
click at [289, 258] on icon "button" at bounding box center [287, 259] width 10 height 10
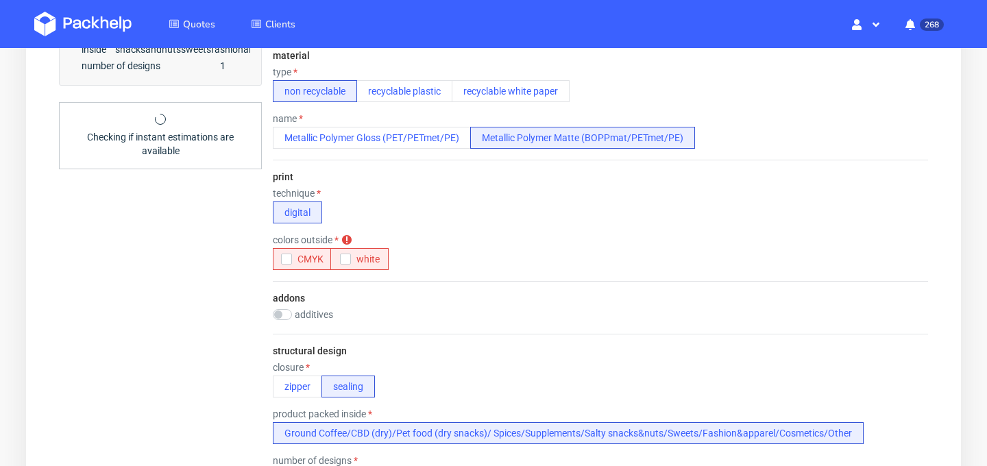
click at [418, 251] on div "colors outside colors outside is required CMYK white" at bounding box center [600, 252] width 655 height 36
click at [312, 212] on button "digital" at bounding box center [297, 212] width 49 height 22
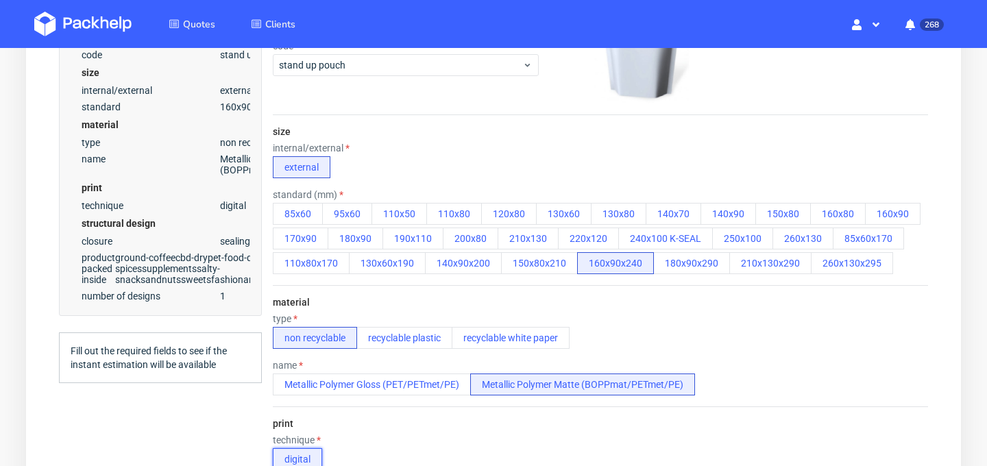
scroll to position [79, 0]
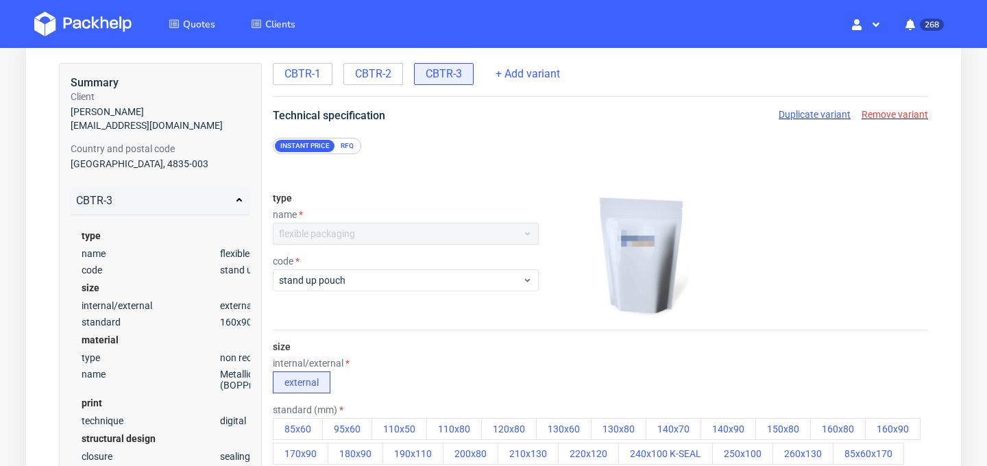
click at [889, 114] on span "Remove variant" at bounding box center [894, 114] width 66 height 11
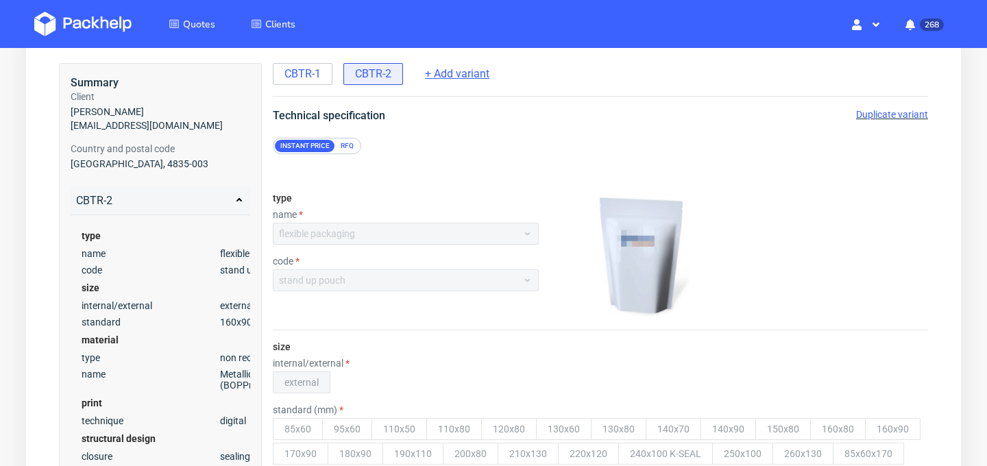
click at [465, 73] on span "+ Add variant" at bounding box center [457, 73] width 64 height 15
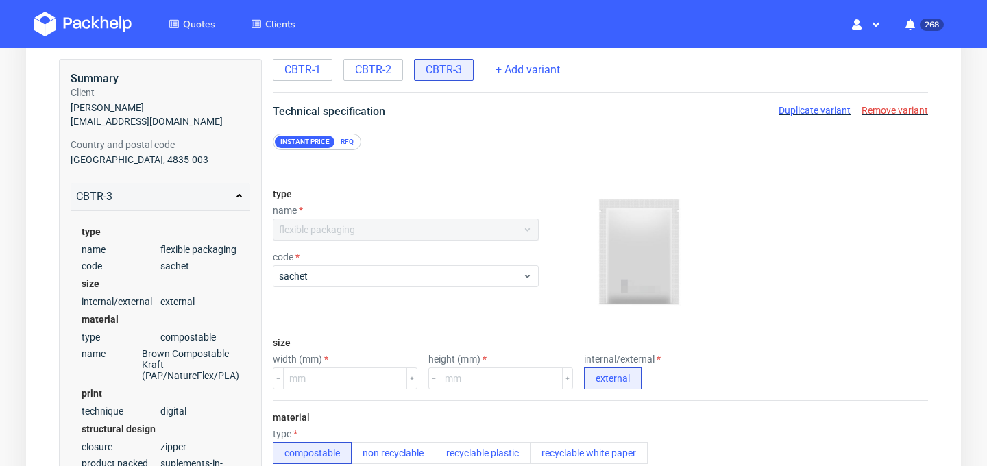
scroll to position [112, 0]
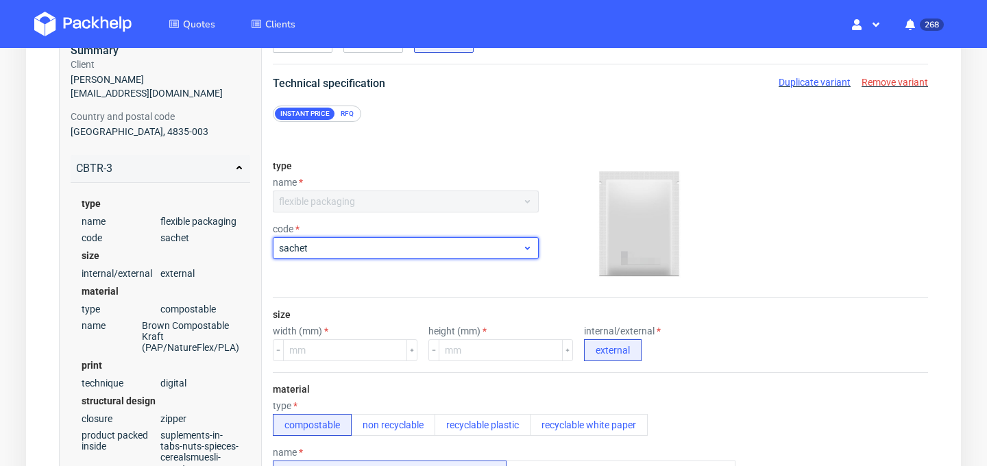
click at [467, 254] on span "sachet" at bounding box center [400, 248] width 243 height 14
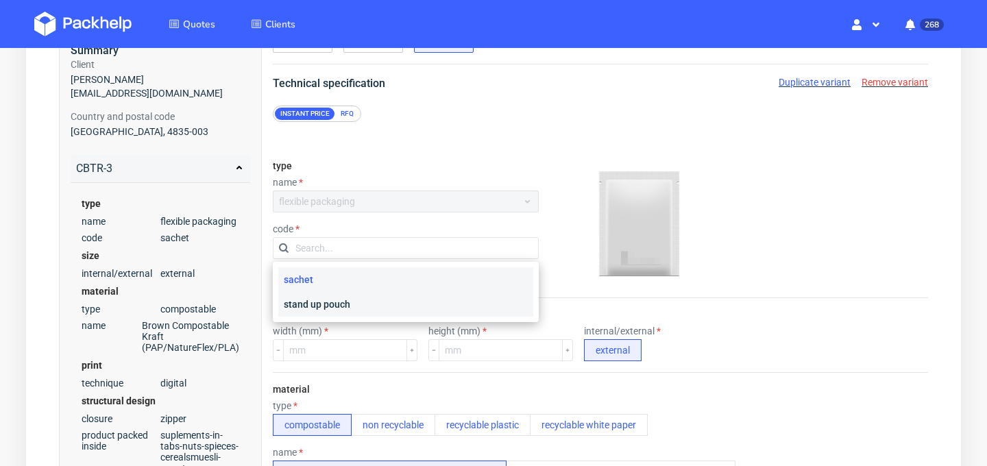
click at [452, 298] on div "stand up pouch" at bounding box center [405, 304] width 255 height 25
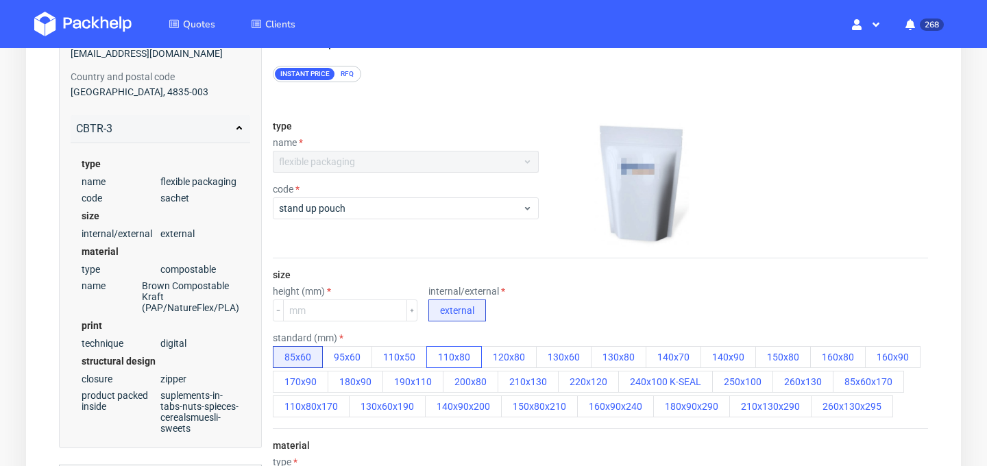
scroll to position [155, 0]
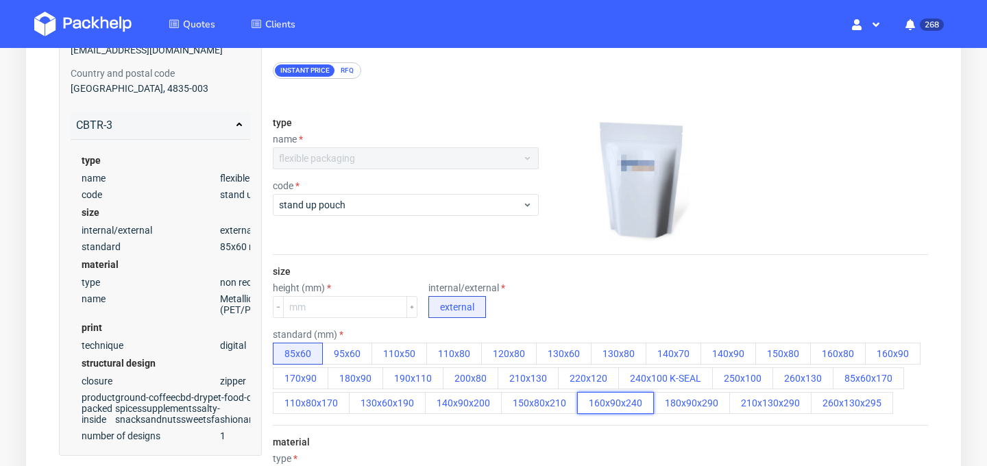
click at [626, 409] on button "160x90x240" at bounding box center [615, 403] width 77 height 22
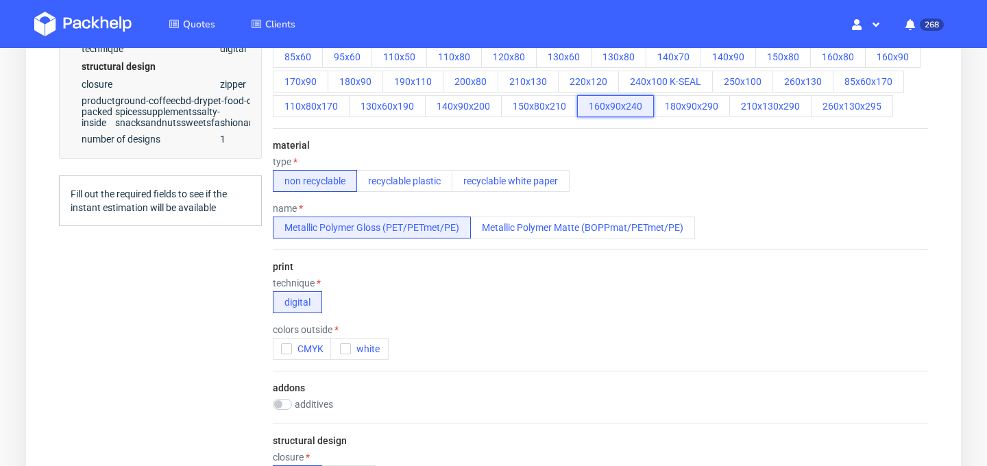
scroll to position [454, 0]
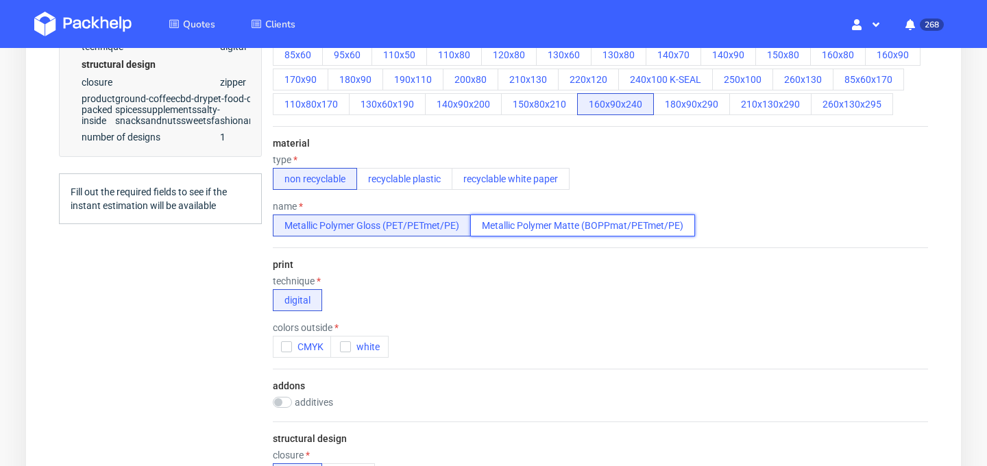
click at [560, 233] on button "Metallic Polymer Matte (BOPPmat/PETmet/PE)" at bounding box center [582, 225] width 225 height 22
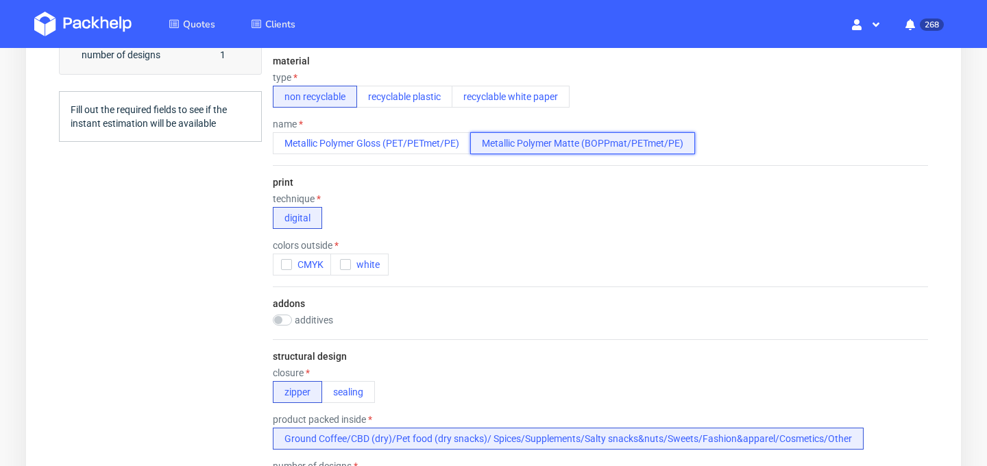
scroll to position [545, 0]
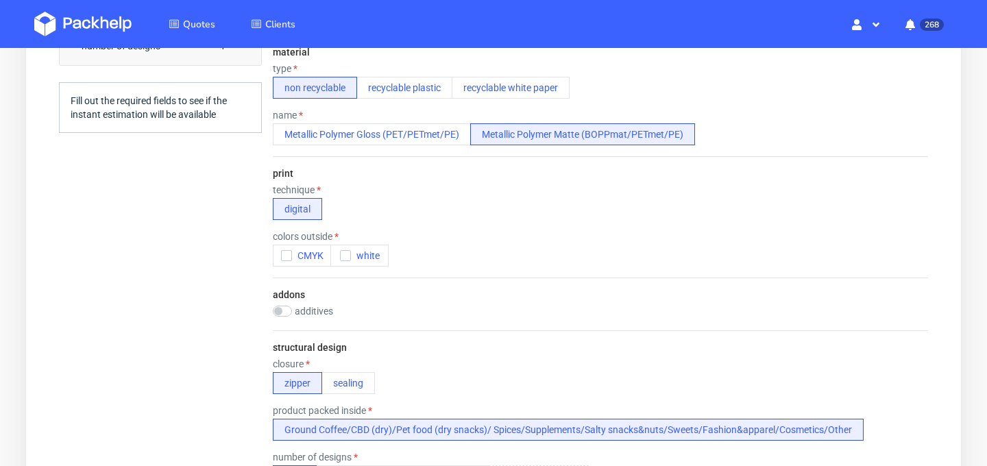
click at [317, 189] on label "technique" at bounding box center [297, 189] width 48 height 11
drag, startPoint x: 275, startPoint y: 188, endPoint x: 332, endPoint y: 188, distance: 57.6
click at [332, 188] on div "technique" at bounding box center [328, 189] width 110 height 11
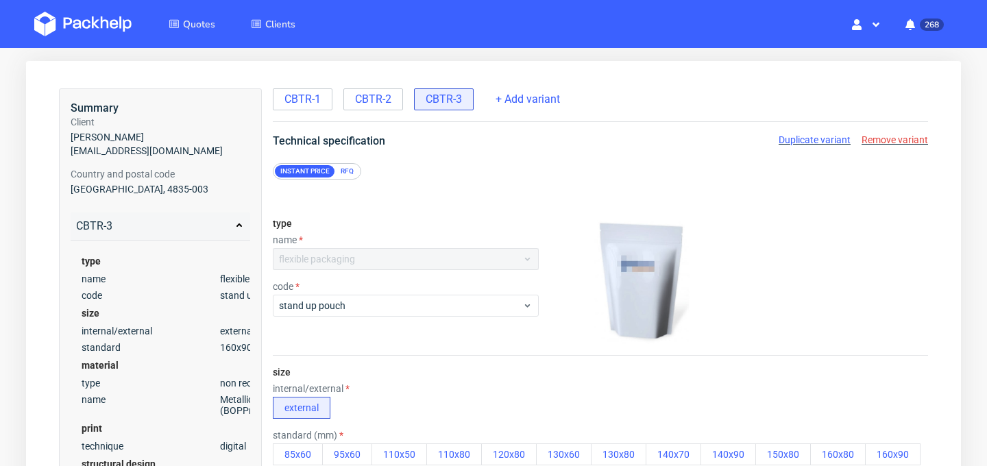
scroll to position [64, 0]
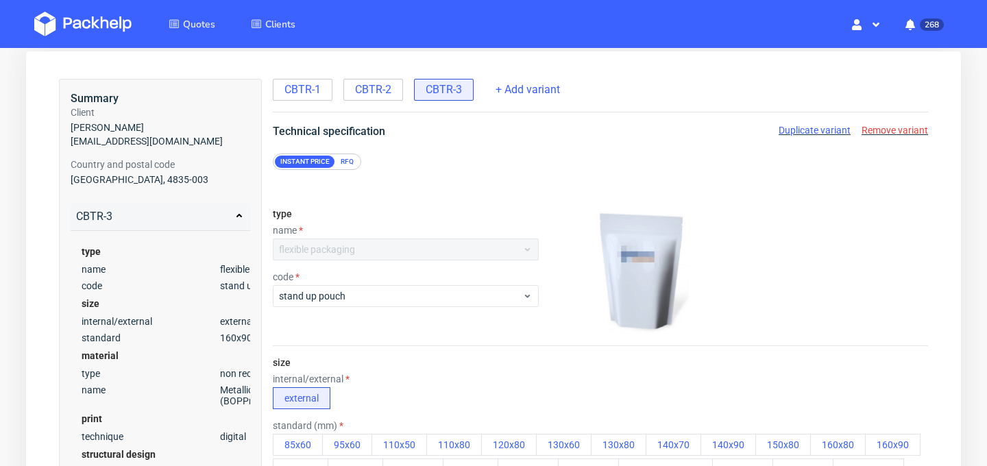
click at [912, 131] on span "Remove variant" at bounding box center [894, 130] width 66 height 11
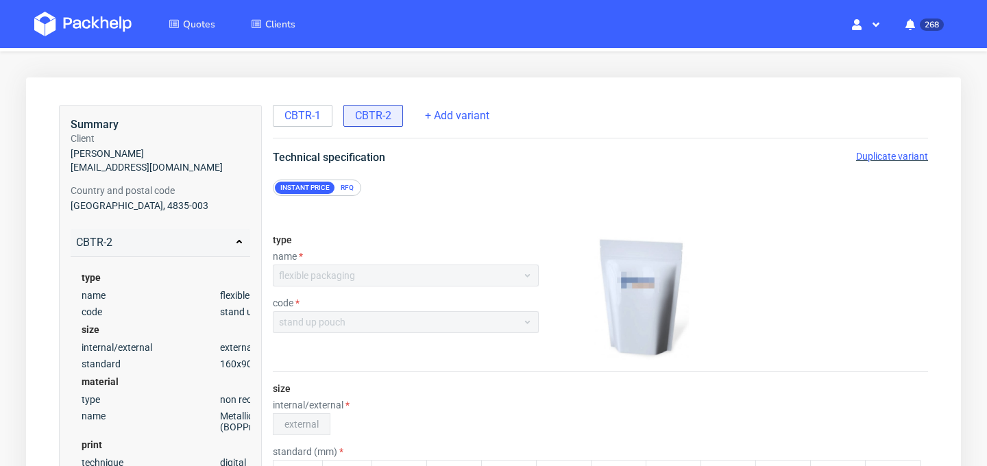
scroll to position [0, 0]
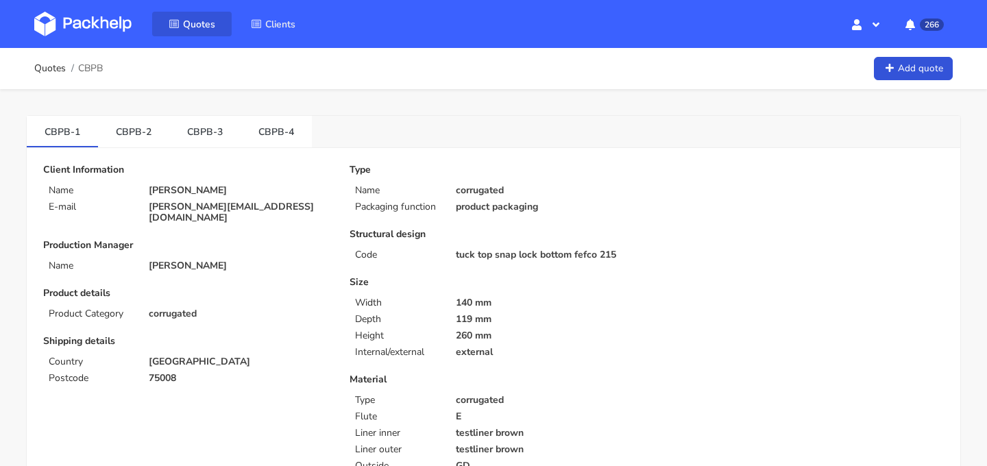
click at [188, 23] on span "Quotes" at bounding box center [199, 24] width 32 height 13
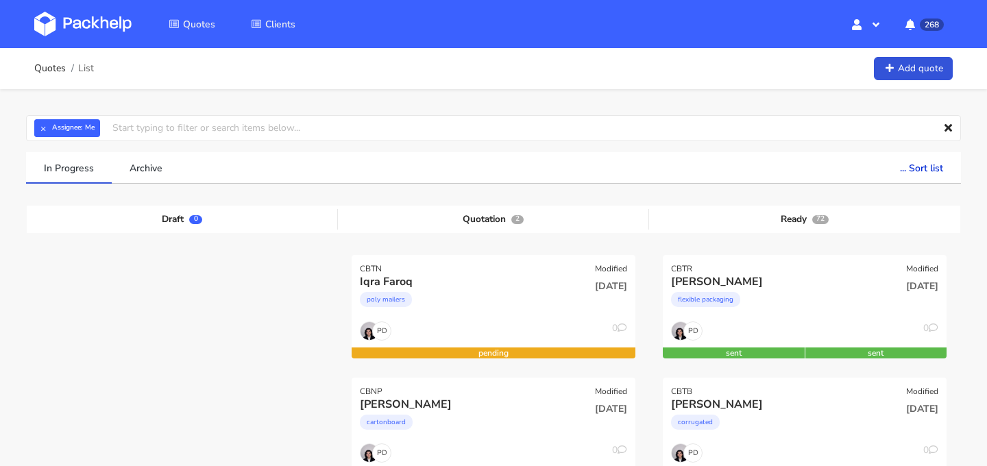
scroll to position [18, 0]
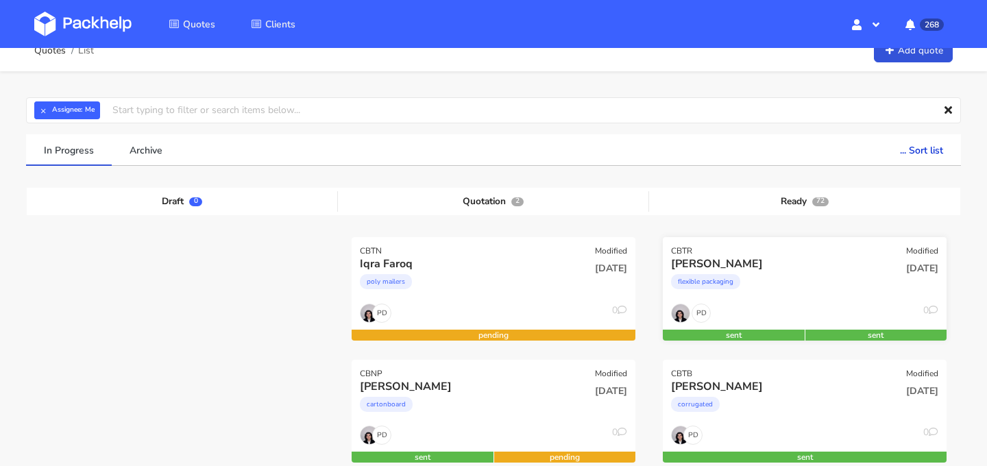
click at [776, 287] on div "flexible packaging" at bounding box center [762, 284] width 182 height 27
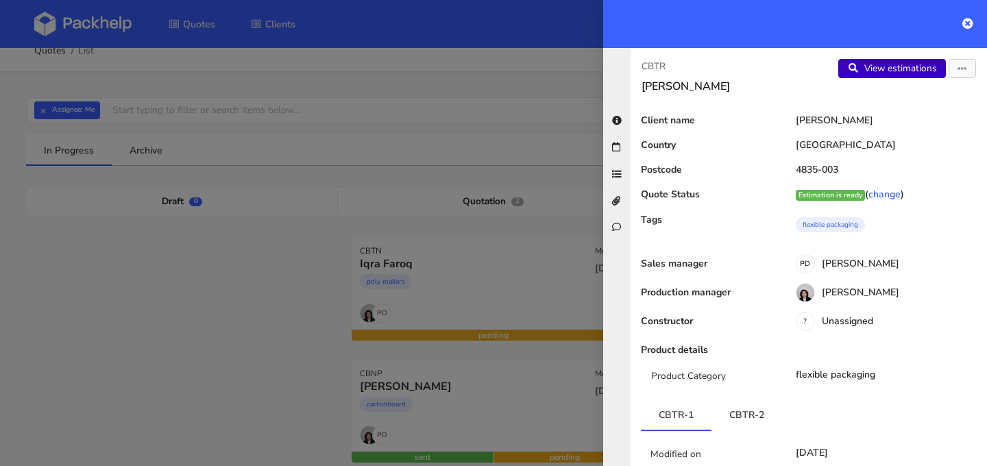
click at [888, 70] on link "View estimations" at bounding box center [892, 68] width 108 height 19
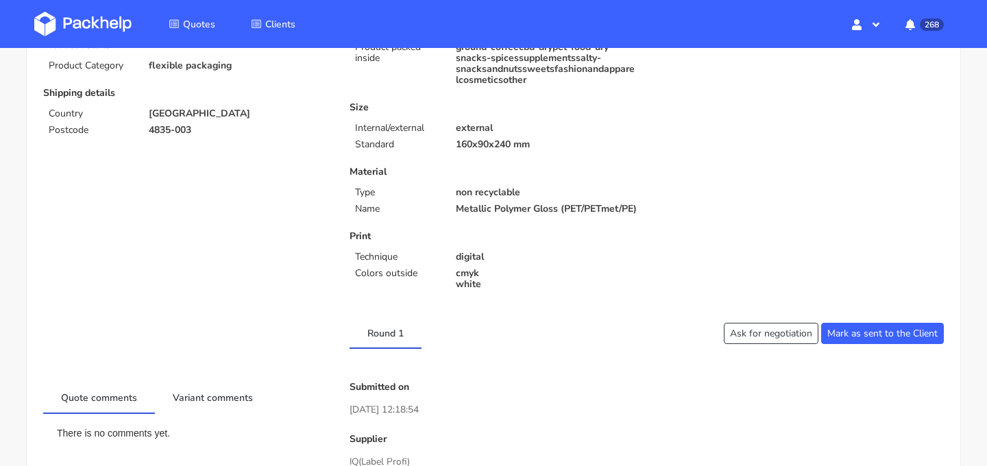
scroll to position [240, 0]
click at [227, 403] on link "Variant comments" at bounding box center [213, 397] width 116 height 30
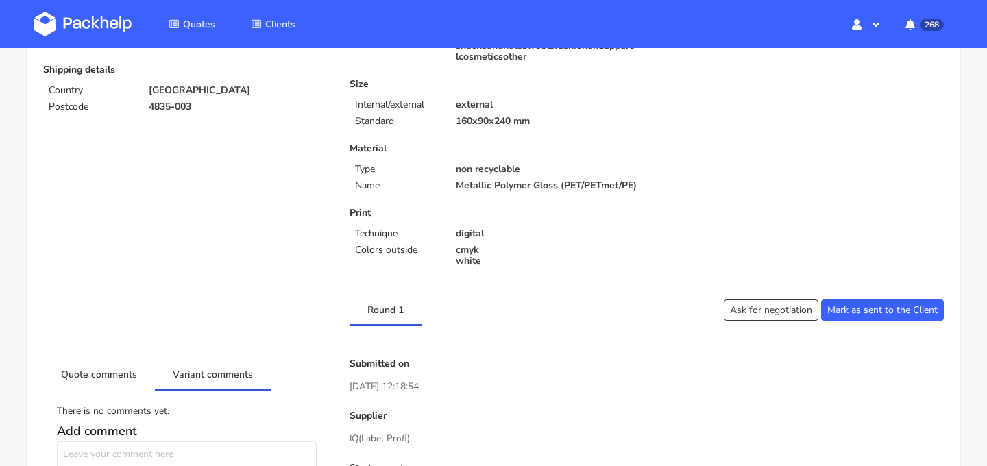
scroll to position [265, 0]
click at [127, 388] on link "Quote comments" at bounding box center [99, 373] width 112 height 30
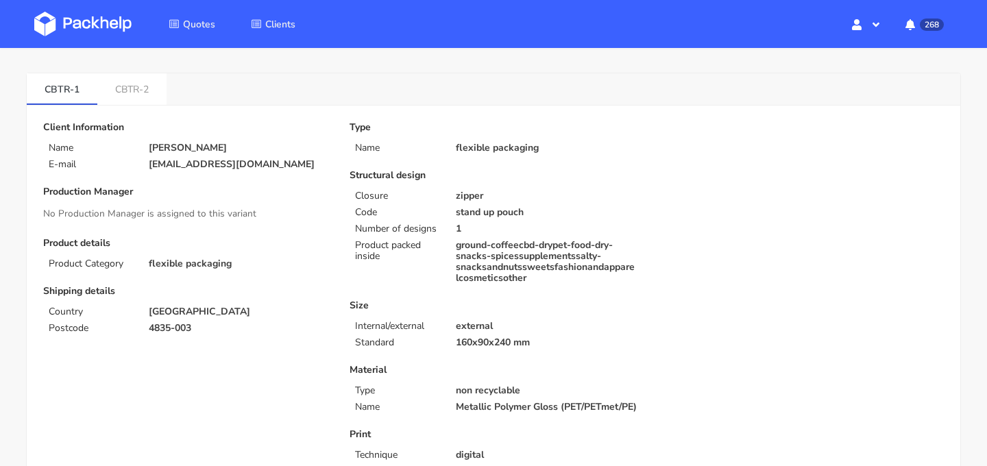
scroll to position [0, 0]
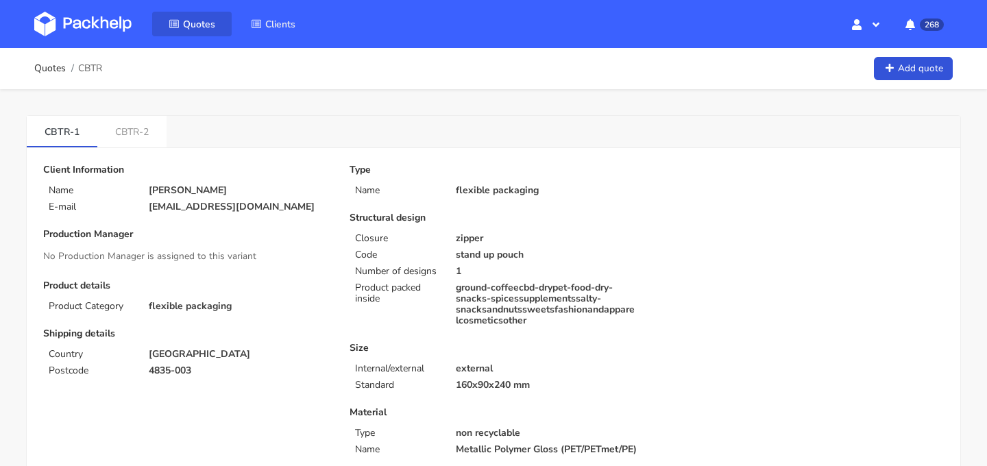
click at [204, 28] on span "Quotes" at bounding box center [199, 24] width 32 height 13
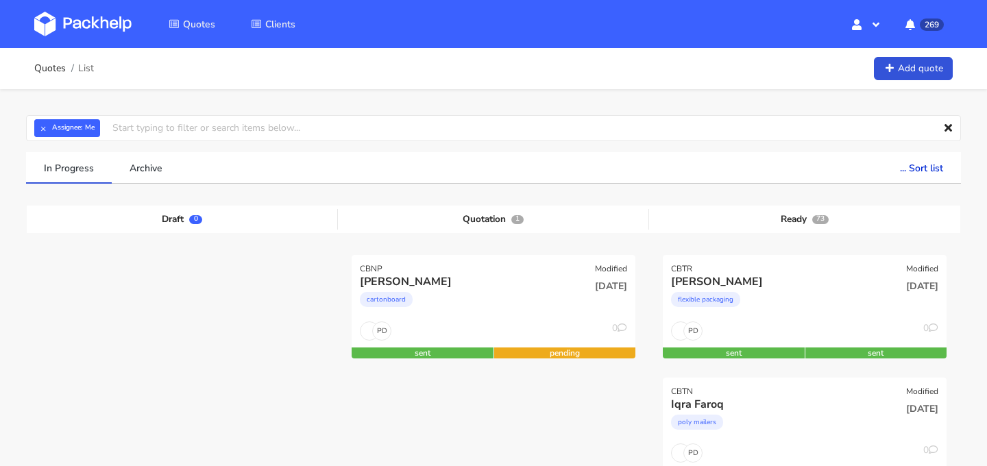
scroll to position [224, 0]
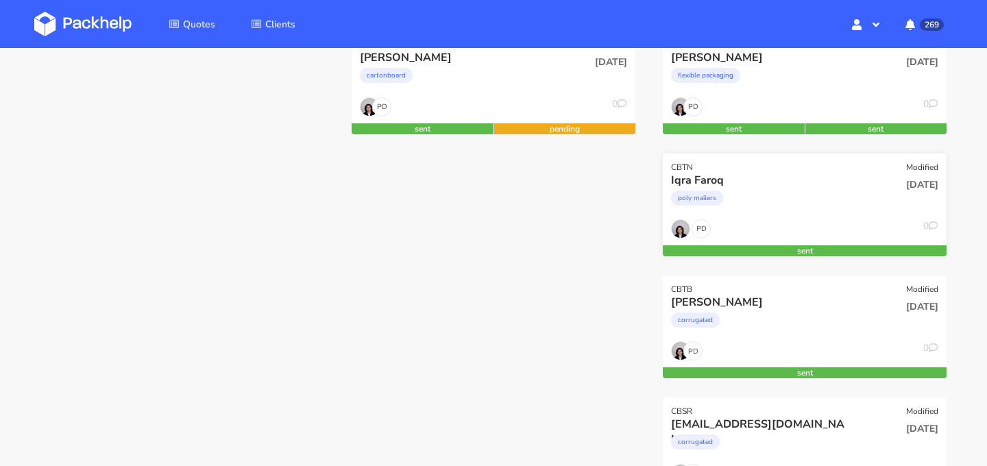
click at [800, 208] on div "poly mailers" at bounding box center [762, 201] width 182 height 27
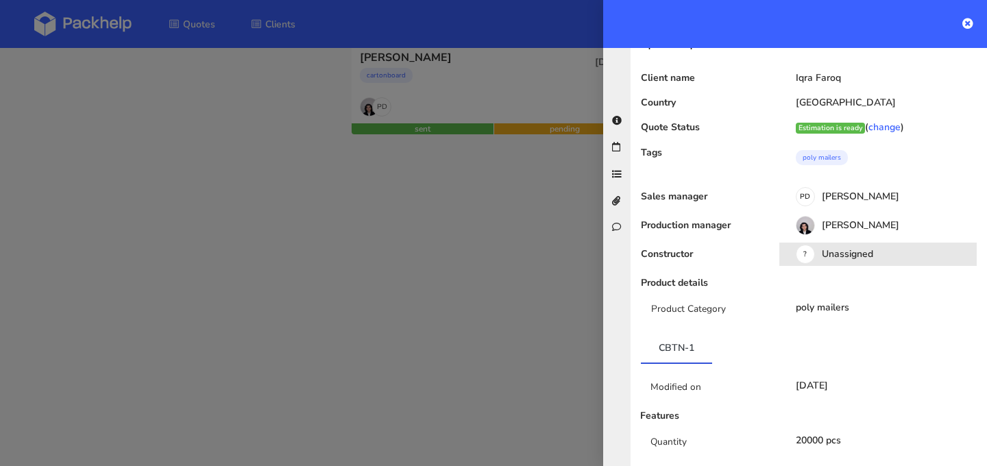
scroll to position [0, 0]
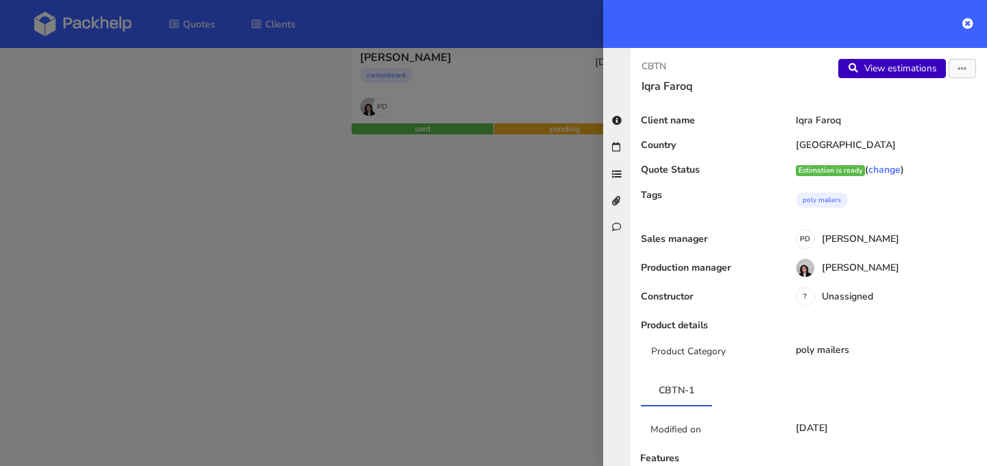
click at [887, 69] on link "View estimations" at bounding box center [892, 68] width 108 height 19
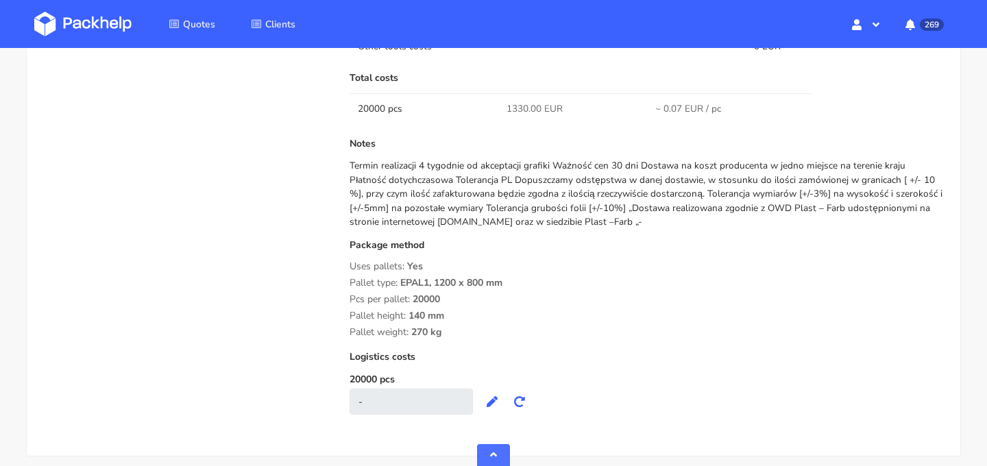
scroll to position [1166, 0]
drag, startPoint x: 521, startPoint y: 284, endPoint x: 402, endPoint y: 282, distance: 118.6
click at [402, 282] on div "Pallet type: EPAL1, 1200 x 800 mm" at bounding box center [646, 283] width 594 height 11
